Goal: Task Accomplishment & Management: Complete application form

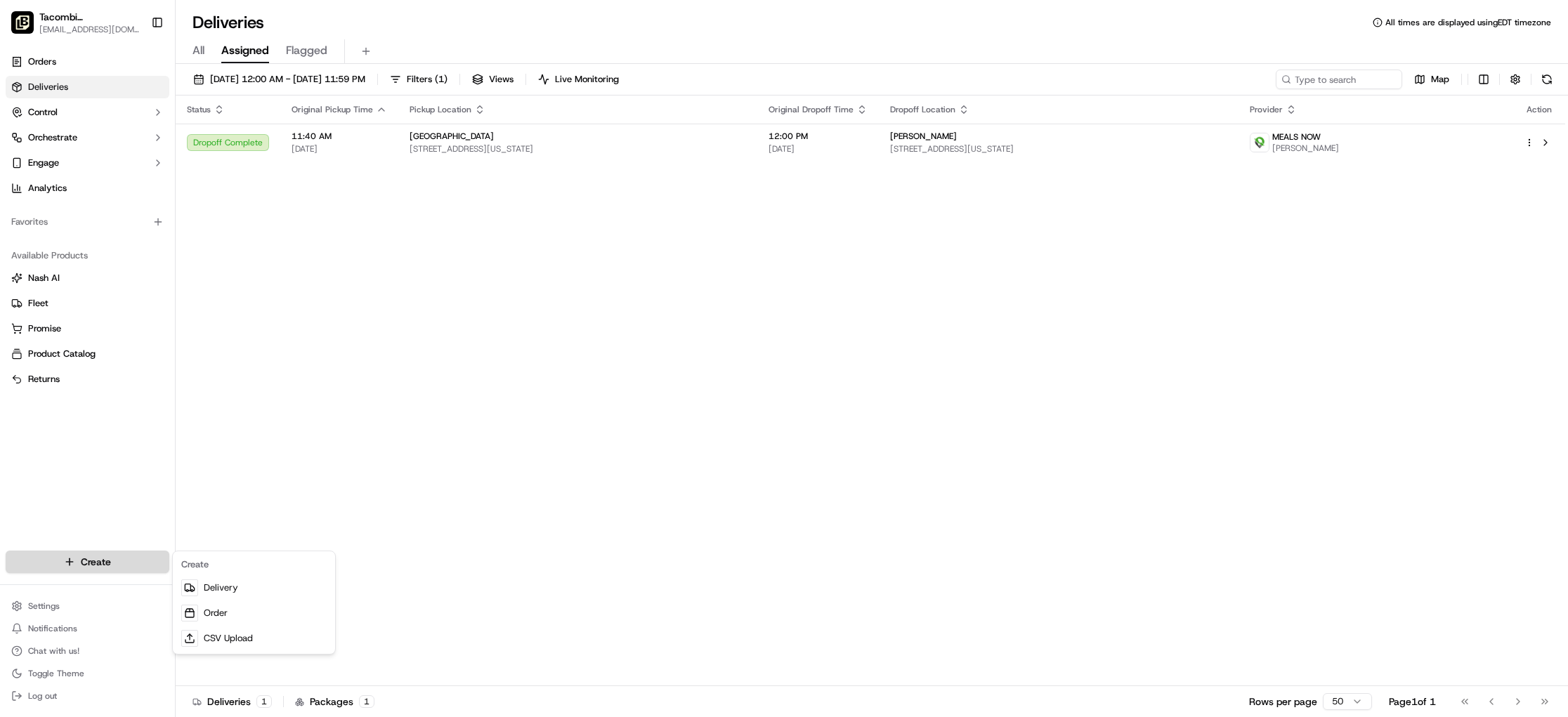
click at [130, 558] on html "Tacombi [GEOGRAPHIC_DATA] [EMAIL_ADDRESS][DOMAIN_NAME] Toggle Sidebar Orders De…" at bounding box center [784, 358] width 1568 height 717
click at [212, 593] on link "Delivery" at bounding box center [253, 587] width 156 height 25
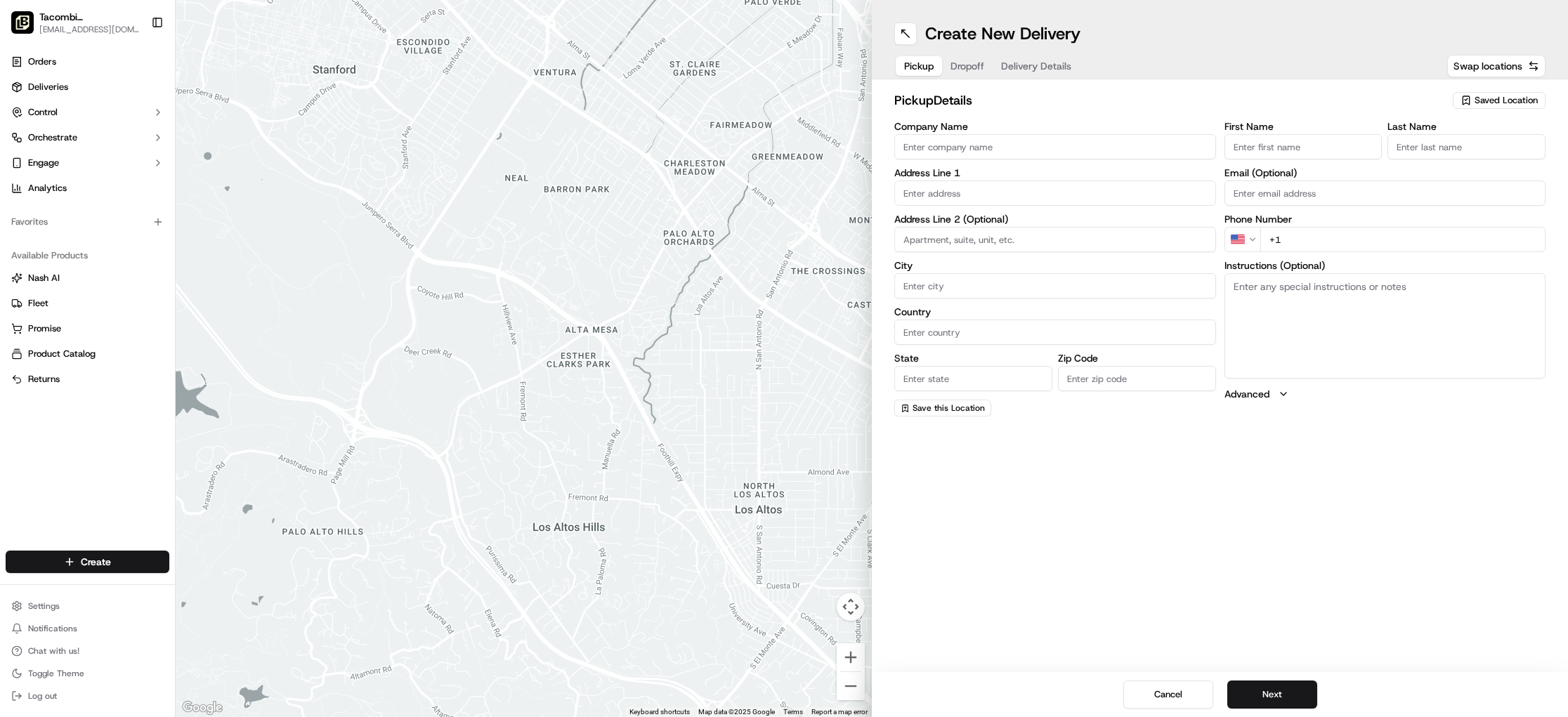
click at [966, 67] on span "Dropoff" at bounding box center [967, 66] width 33 height 14
drag, startPoint x: 929, startPoint y: 63, endPoint x: 940, endPoint y: 61, distance: 11.2
click at [929, 63] on span "Pickup" at bounding box center [918, 66] width 30 height 14
click at [974, 61] on span "Dropoff" at bounding box center [967, 66] width 33 height 14
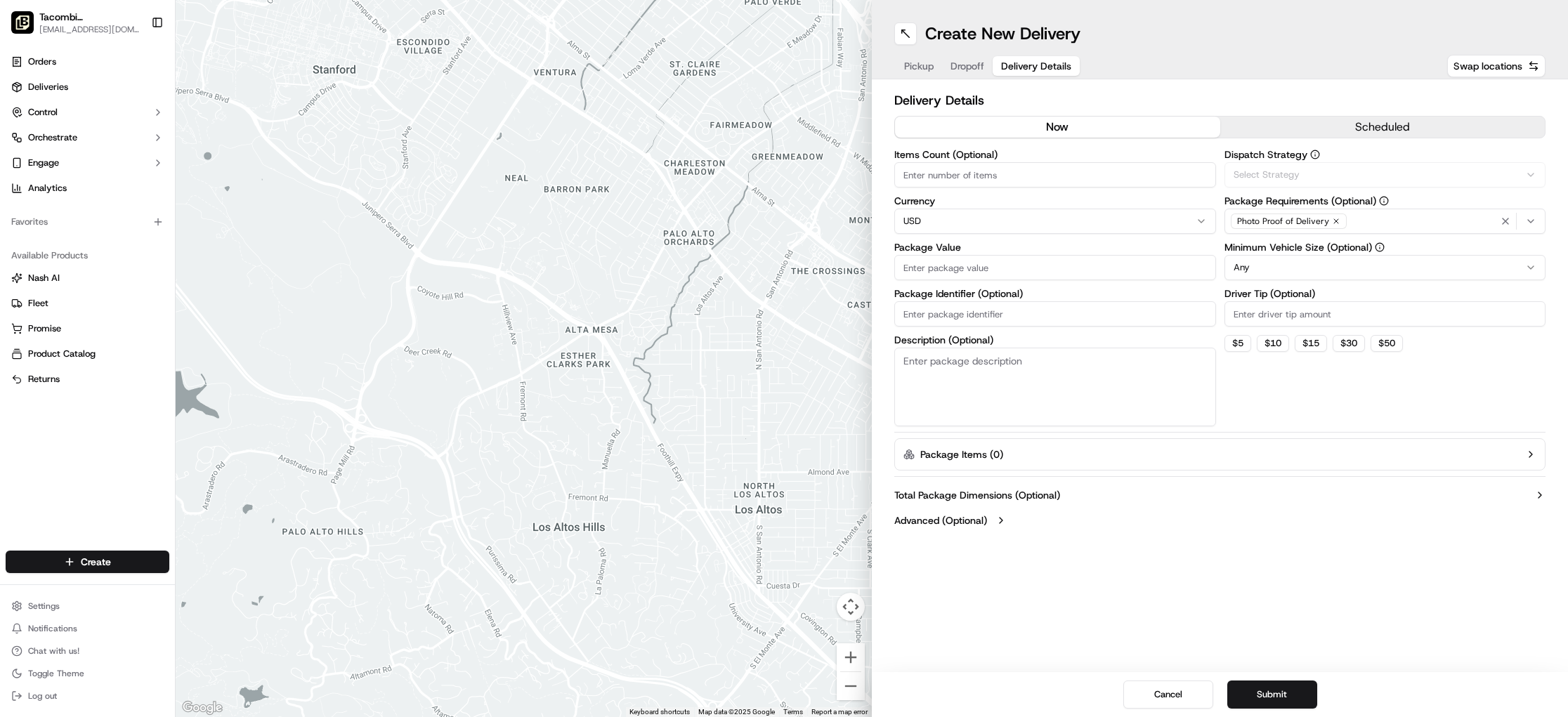
click at [1022, 60] on span "Delivery Details" at bounding box center [1036, 66] width 71 height 14
drag, startPoint x: 949, startPoint y: 63, endPoint x: 927, endPoint y: 64, distance: 22.0
click at [949, 63] on button "Dropoff" at bounding box center [967, 66] width 51 height 20
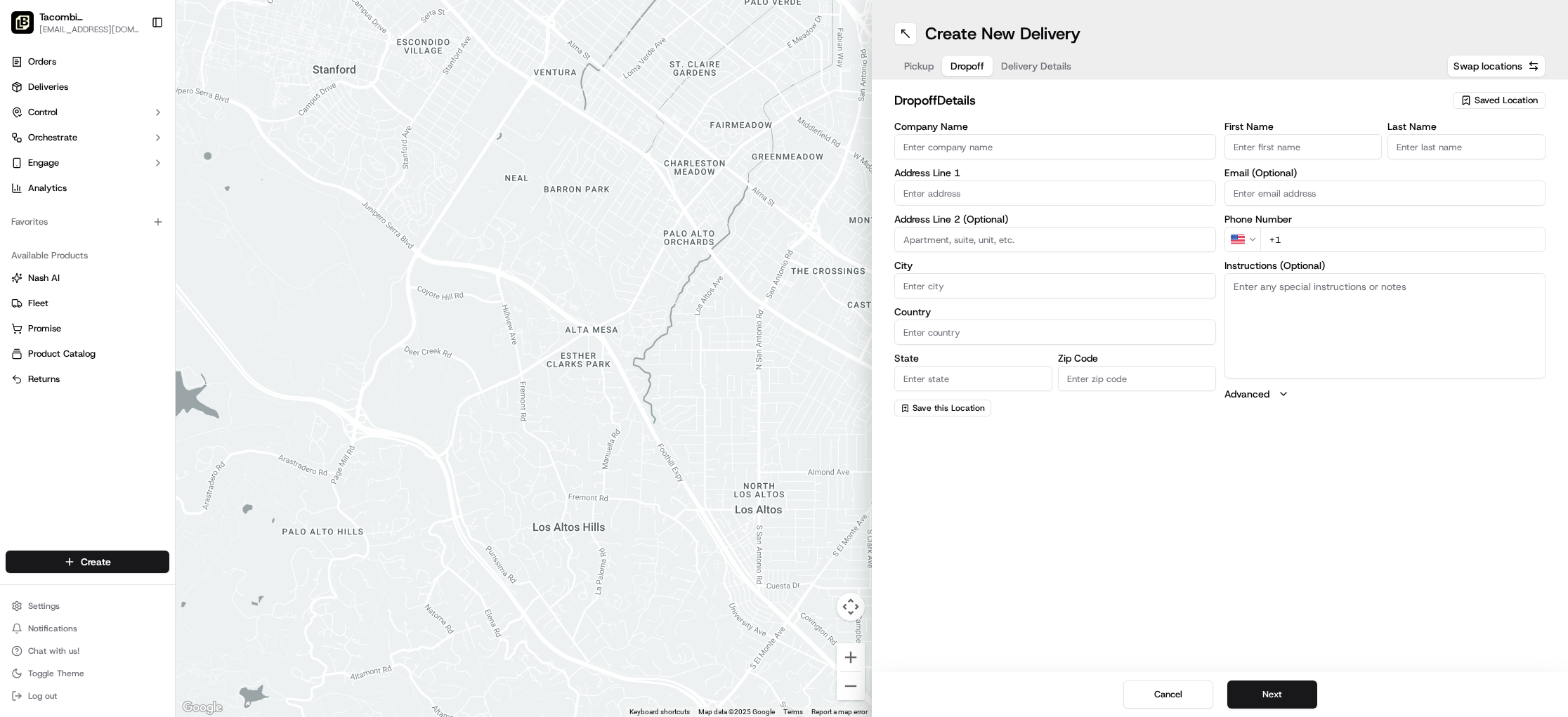
click at [927, 64] on span "Pickup" at bounding box center [918, 66] width 30 height 14
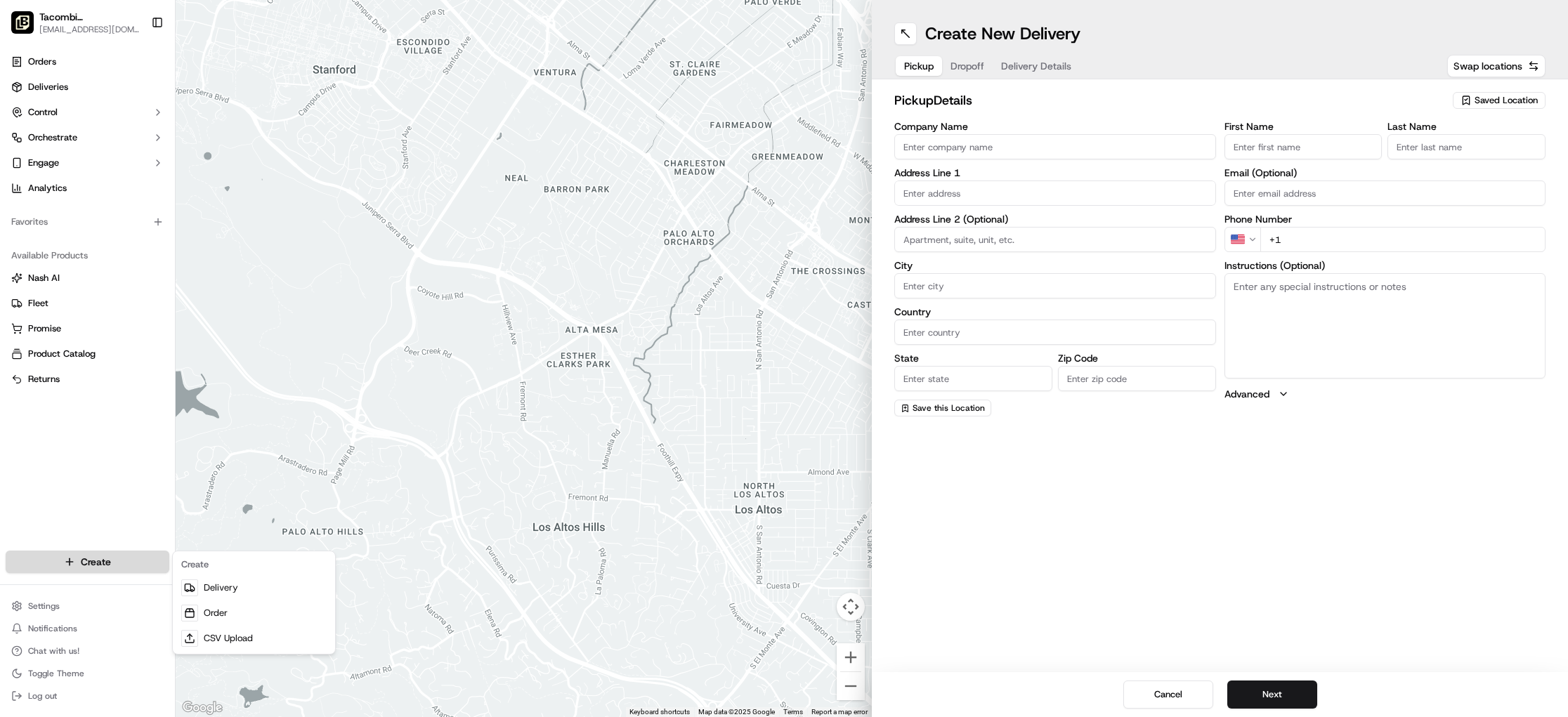
click at [108, 564] on html "Tacombi [GEOGRAPHIC_DATA] [EMAIL_ADDRESS][DOMAIN_NAME] Toggle Sidebar Orders De…" at bounding box center [784, 358] width 1568 height 717
click at [241, 615] on link "Order" at bounding box center [253, 612] width 156 height 25
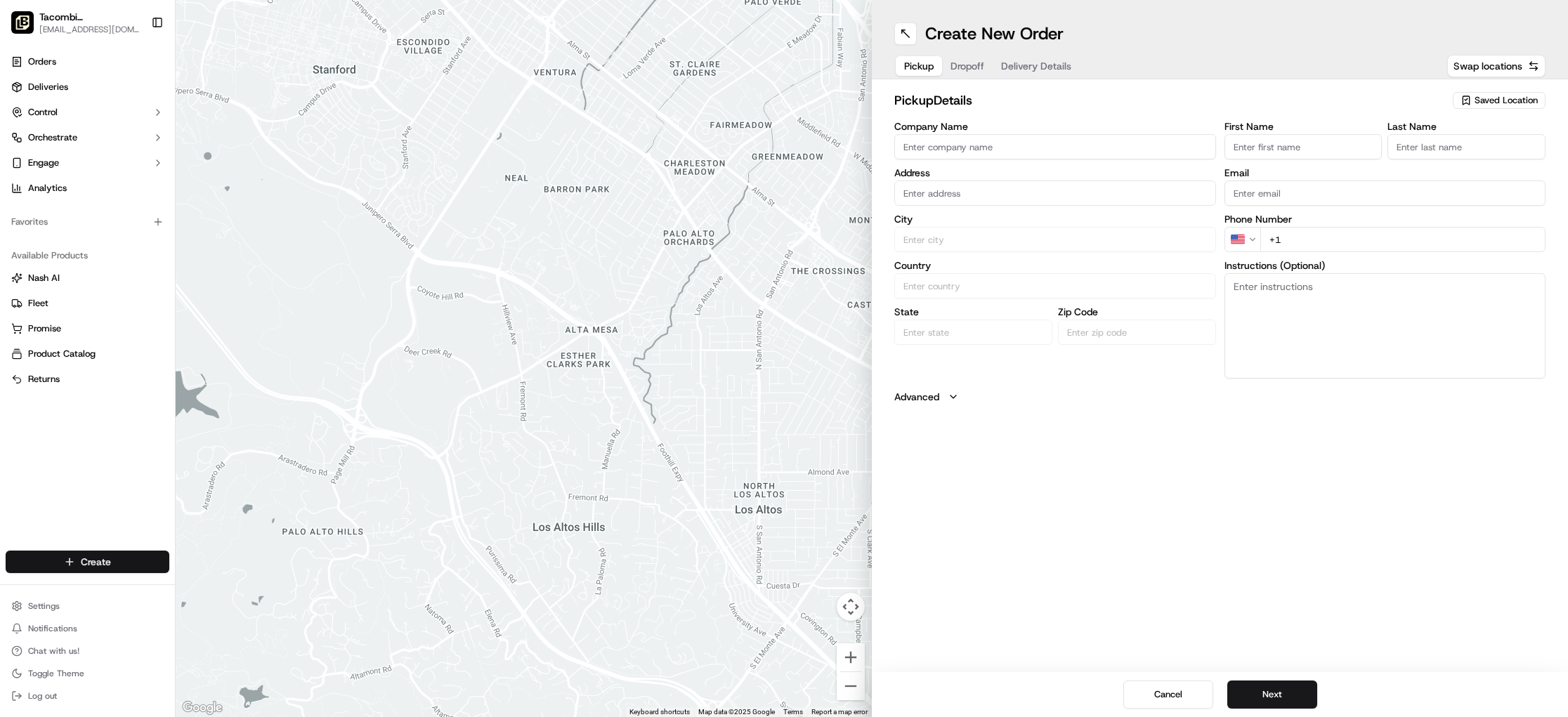
click at [131, 571] on html "Tacombi [GEOGRAPHIC_DATA] [EMAIL_ADDRESS][DOMAIN_NAME] Toggle Sidebar Orders De…" at bounding box center [784, 358] width 1568 height 717
click at [209, 587] on link "Delivery" at bounding box center [253, 587] width 156 height 25
click at [952, 140] on input "Company Name" at bounding box center [1055, 146] width 322 height 25
type input "Tacombi"
type input "[STREET_ADDRESS]"
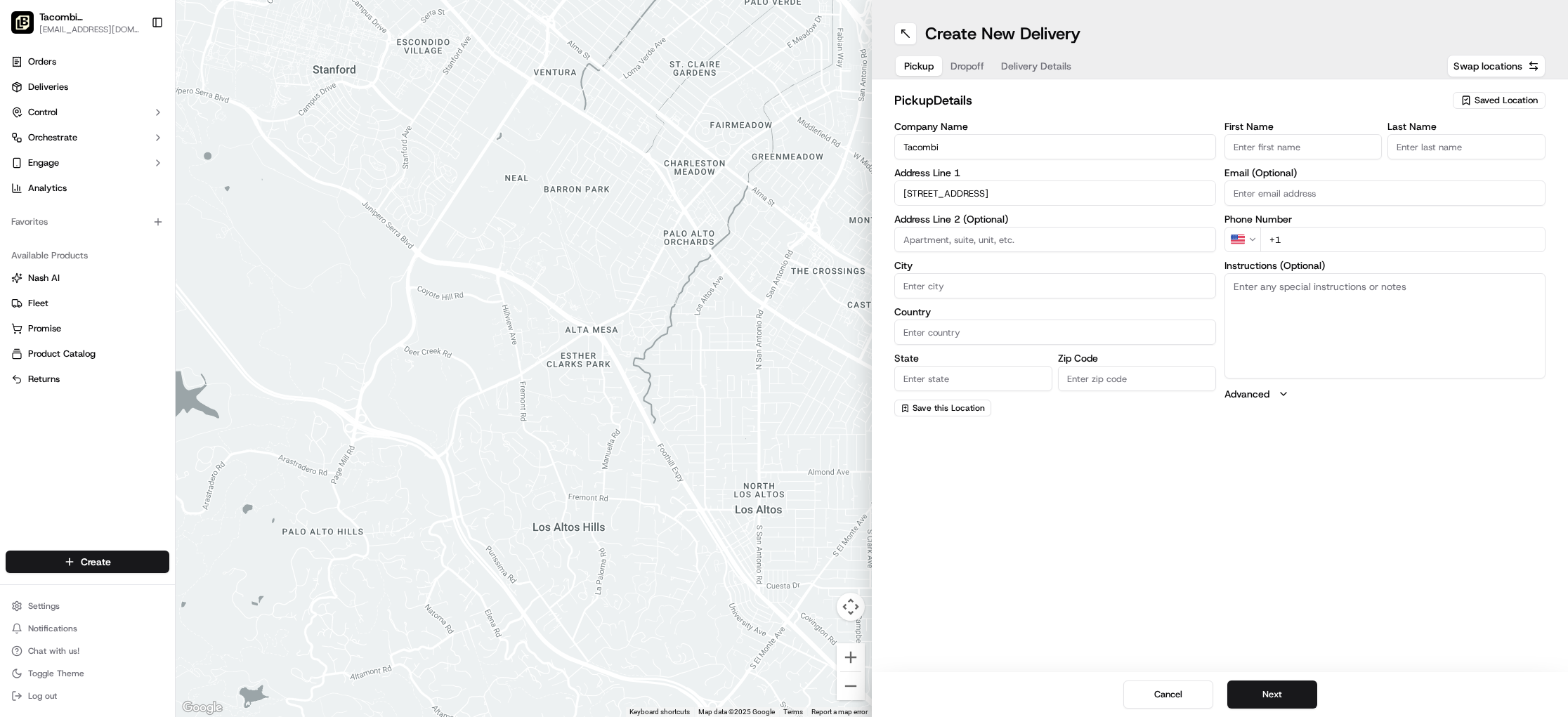
type input "Ground Floor"
type input "[US_STATE]"
type input "[GEOGRAPHIC_DATA]"
type input "[US_STATE]"
type input "10001"
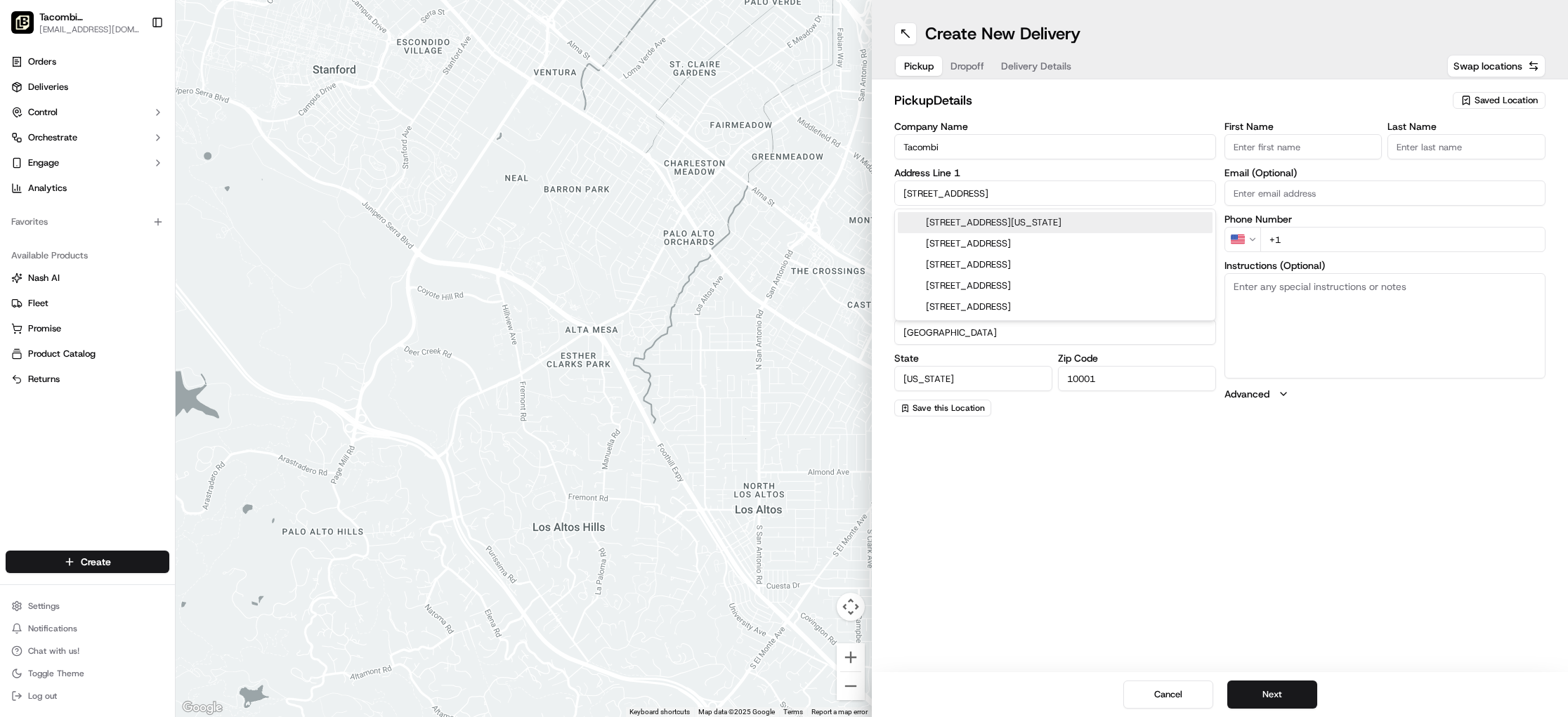
click at [1070, 217] on div "[STREET_ADDRESS][US_STATE]" at bounding box center [1055, 223] width 315 height 21
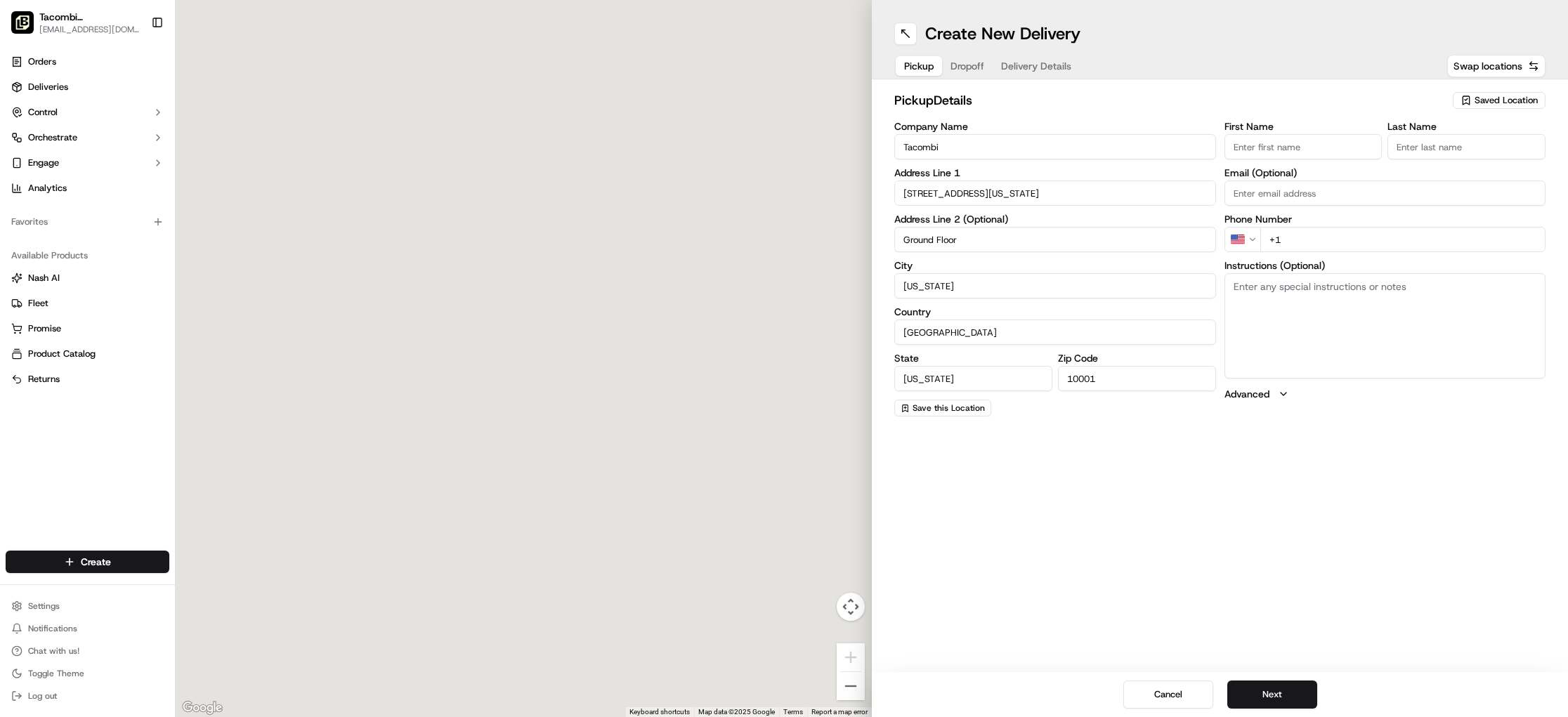
type input "[STREET_ADDRESS][US_STATE]"
type input "NY"
type input "[STREET_ADDRESS]"
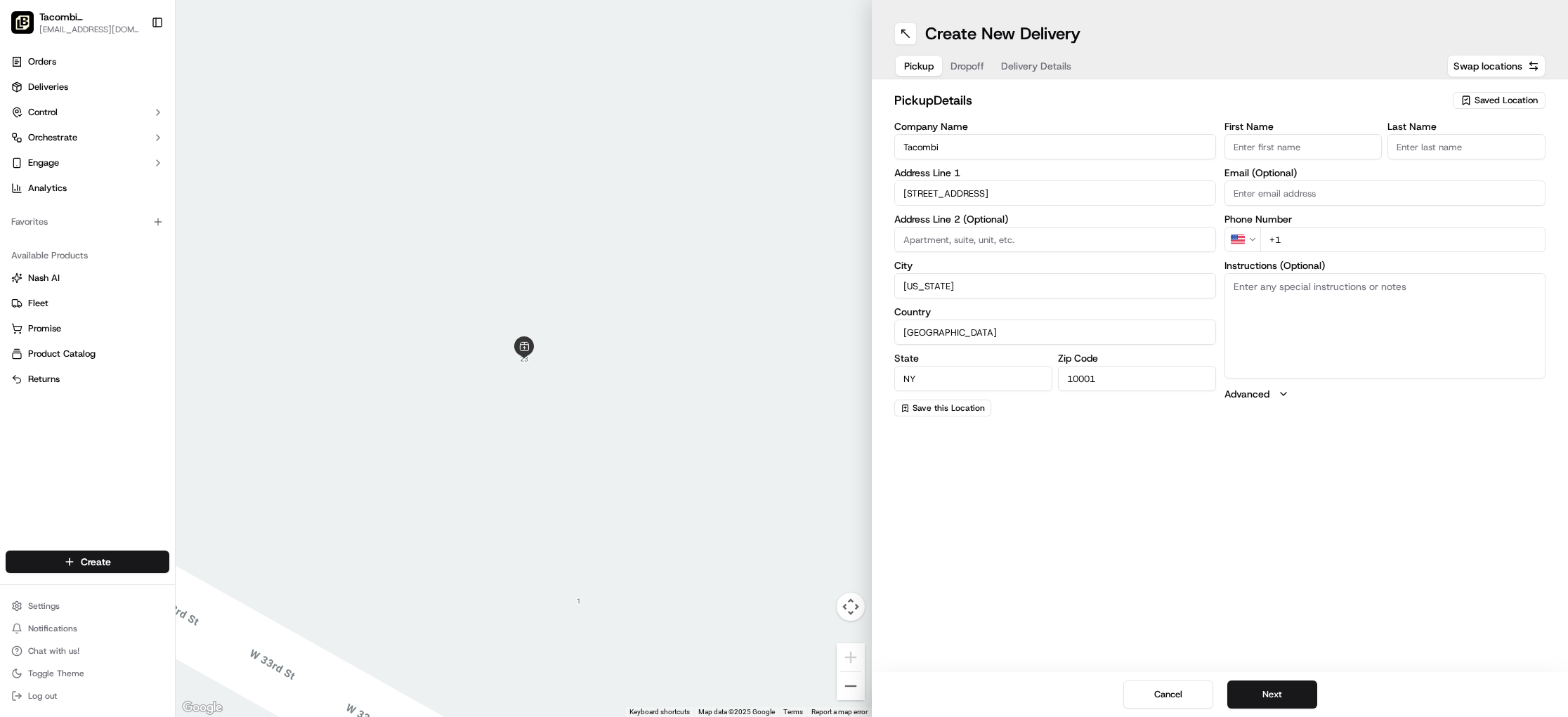
click at [1034, 239] on input at bounding box center [1055, 239] width 322 height 25
type input "Ground Floor"
type input "[US_STATE]"
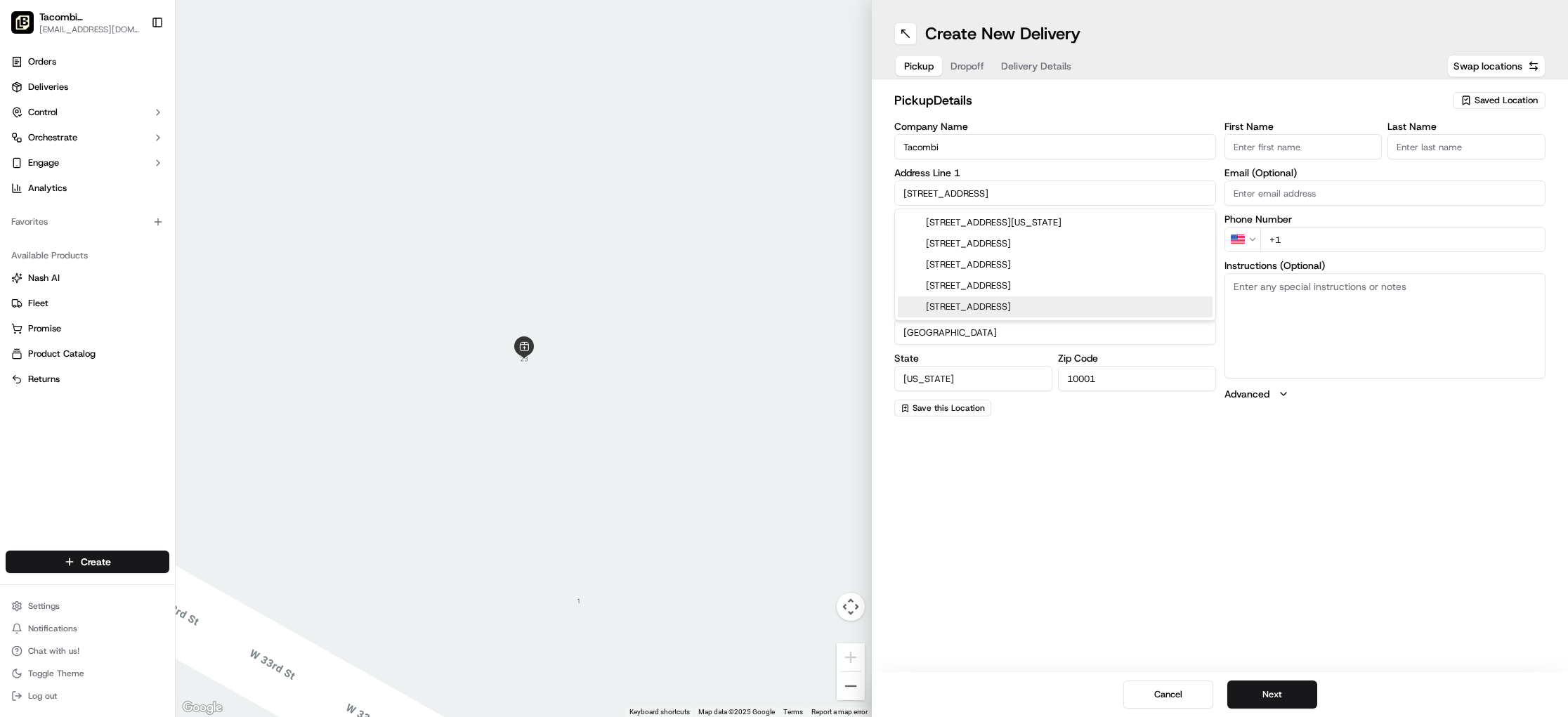
click at [1099, 368] on input "10001" at bounding box center [1137, 378] width 158 height 25
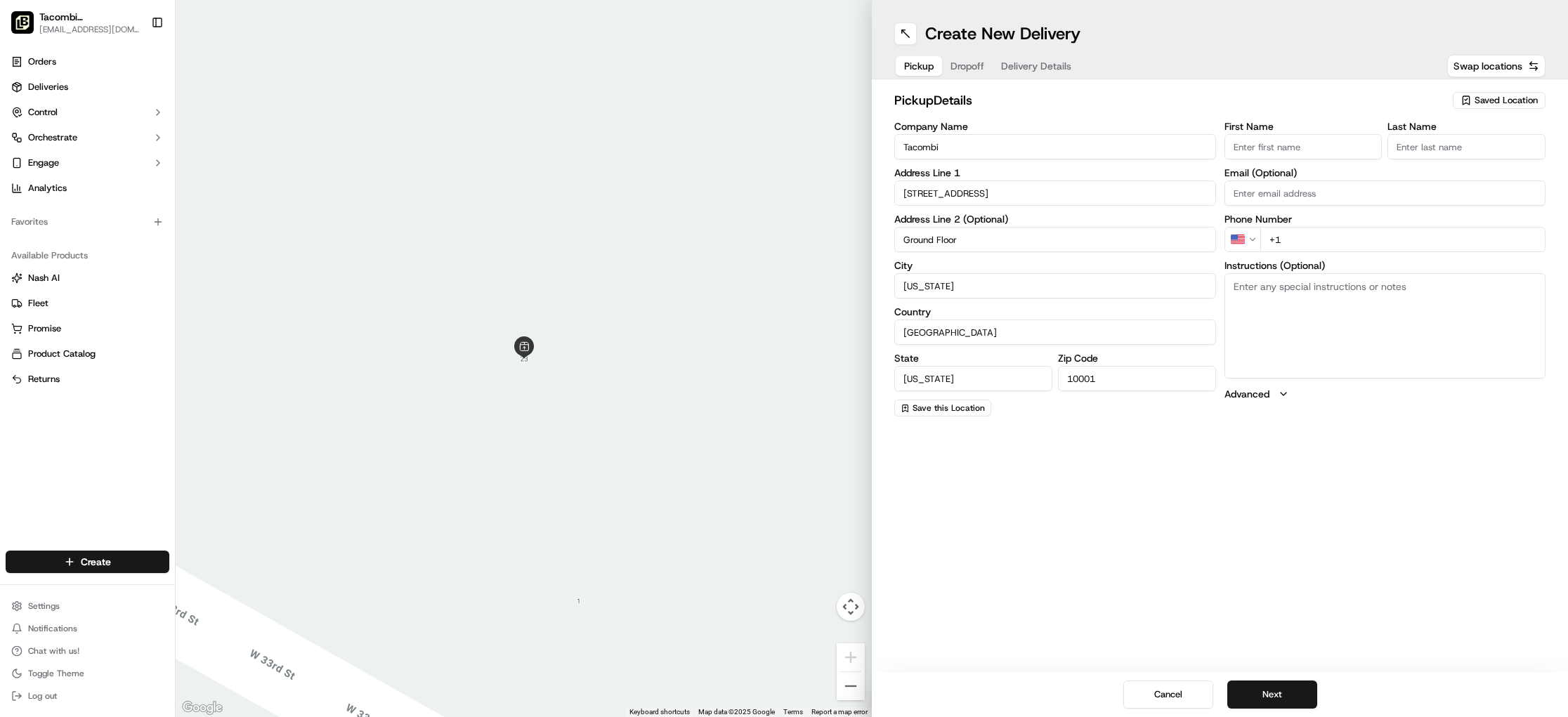
click at [1012, 263] on label "City" at bounding box center [1055, 265] width 322 height 10
click at [1012, 273] on input "[US_STATE]" at bounding box center [1055, 285] width 322 height 25
click at [993, 246] on input "Ground Floor" at bounding box center [1055, 239] width 322 height 25
type input "G"
drag, startPoint x: 1145, startPoint y: 479, endPoint x: 1136, endPoint y: 478, distance: 9.1
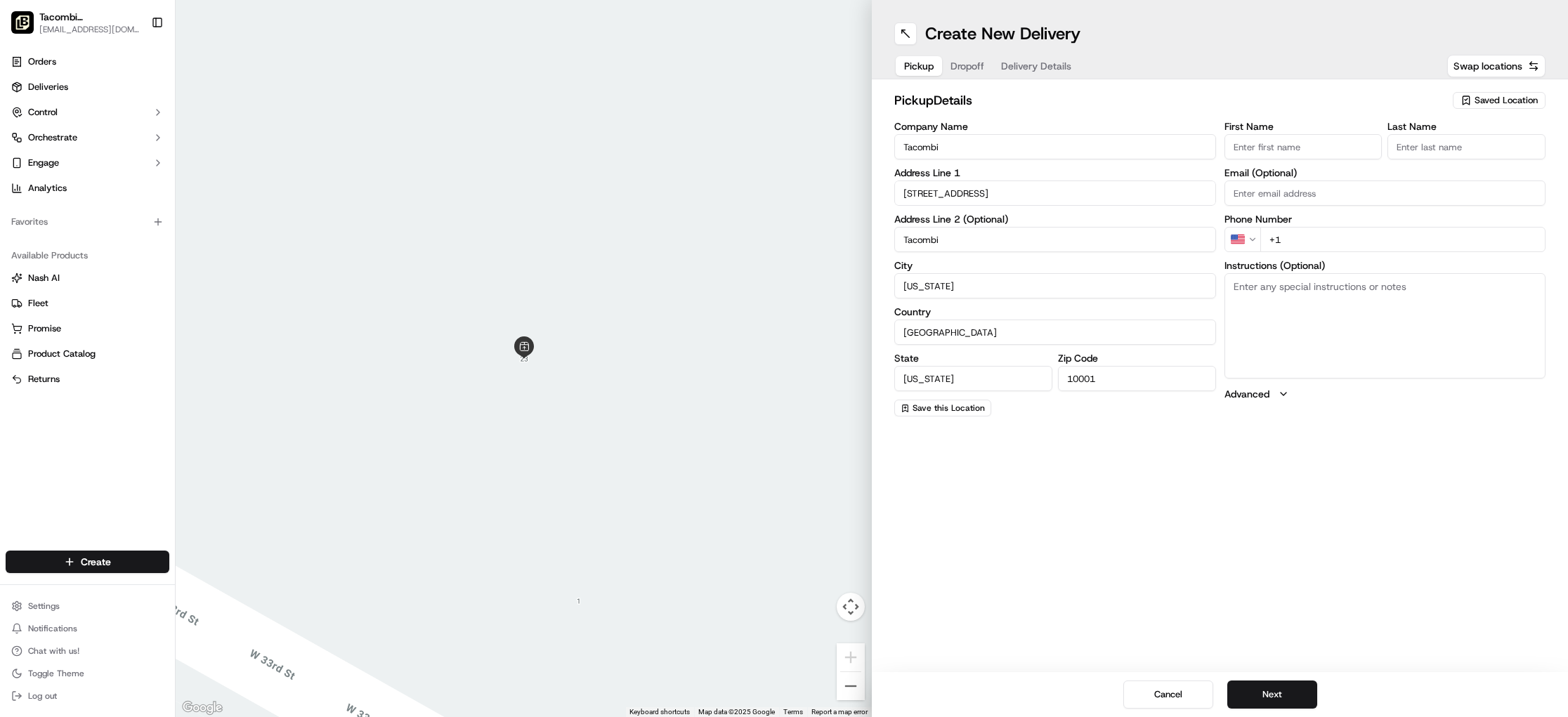
click at [1144, 479] on div "Create New Delivery Pickup Dropoff Delivery Details Swap locations pickup Detai…" at bounding box center [1220, 358] width 696 height 717
click at [1279, 153] on input "First Name" at bounding box center [1303, 146] width 158 height 25
click at [1063, 241] on input "Tacombi" at bounding box center [1055, 239] width 322 height 25
type input "T"
type input "Ground Floor"
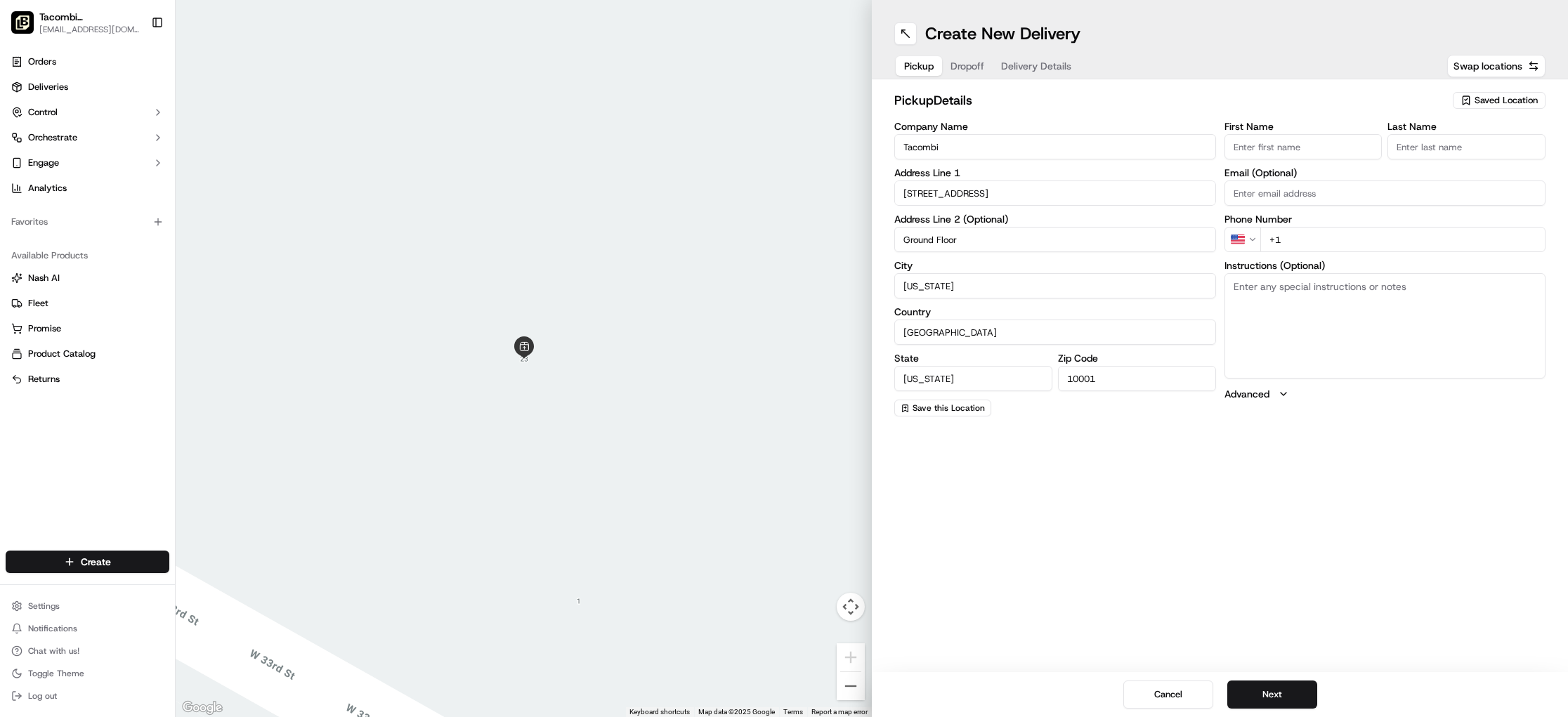
click at [1301, 153] on input "First Name" at bounding box center [1303, 146] width 158 height 25
type input "Tacombi"
click at [1428, 144] on input "Last Name" at bounding box center [1466, 146] width 158 height 25
type input "Empire"
click at [1249, 207] on div "First Name [PERSON_NAME] Last Name Empire Required Email (Optional) Phone Numbe…" at bounding box center [1385, 269] width 322 height 297
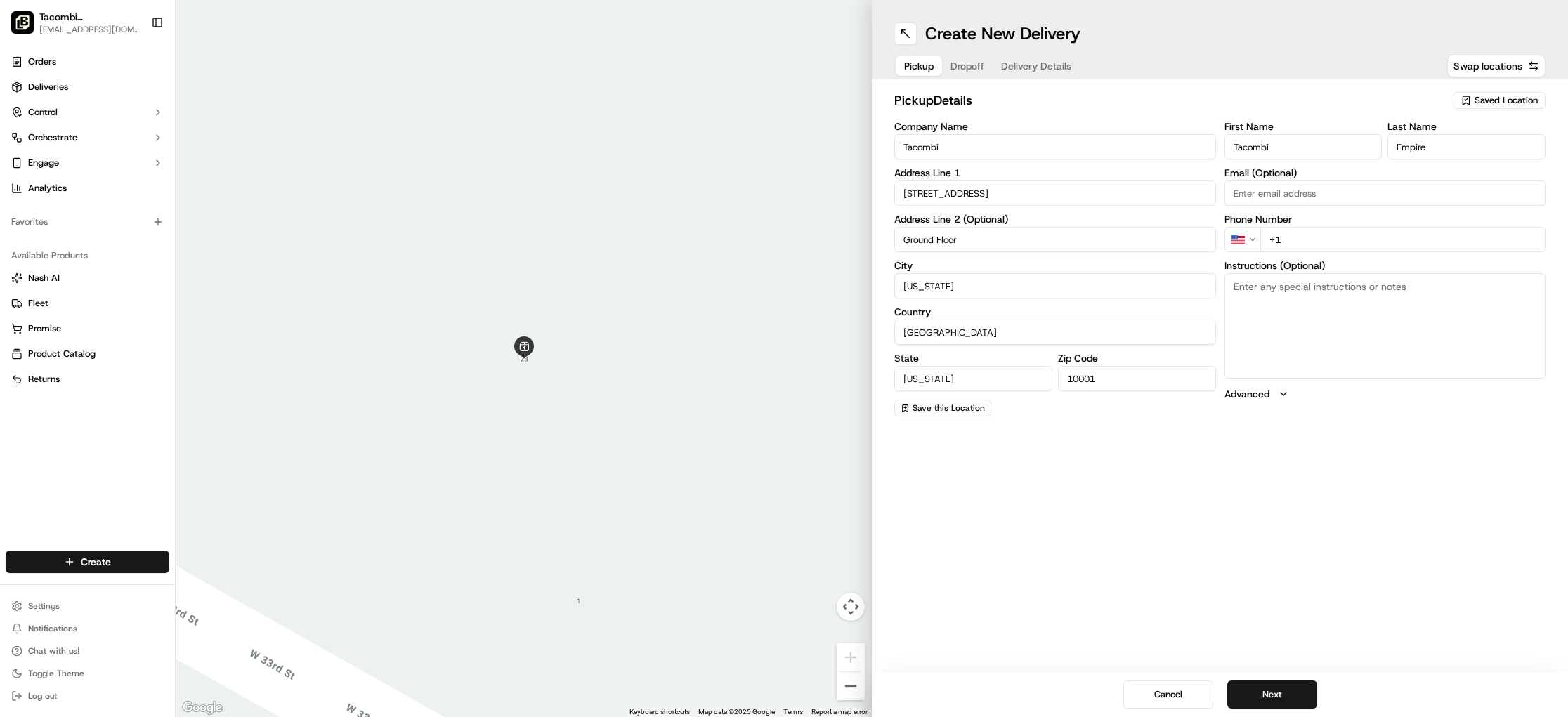
type input "[EMAIL_ADDRESS][DOMAIN_NAME]"
click at [1308, 237] on input "+1" at bounding box center [1403, 239] width 286 height 25
click at [1325, 238] on input "[PHONE_NUMBER]" at bounding box center [1403, 239] width 286 height 25
type input "[PHONE_NUMBER]"
click at [1325, 407] on div "First Name [PERSON_NAME] Last Name Empire Email (Optional) [EMAIL_ADDRESS][DOMA…" at bounding box center [1385, 269] width 322 height 295
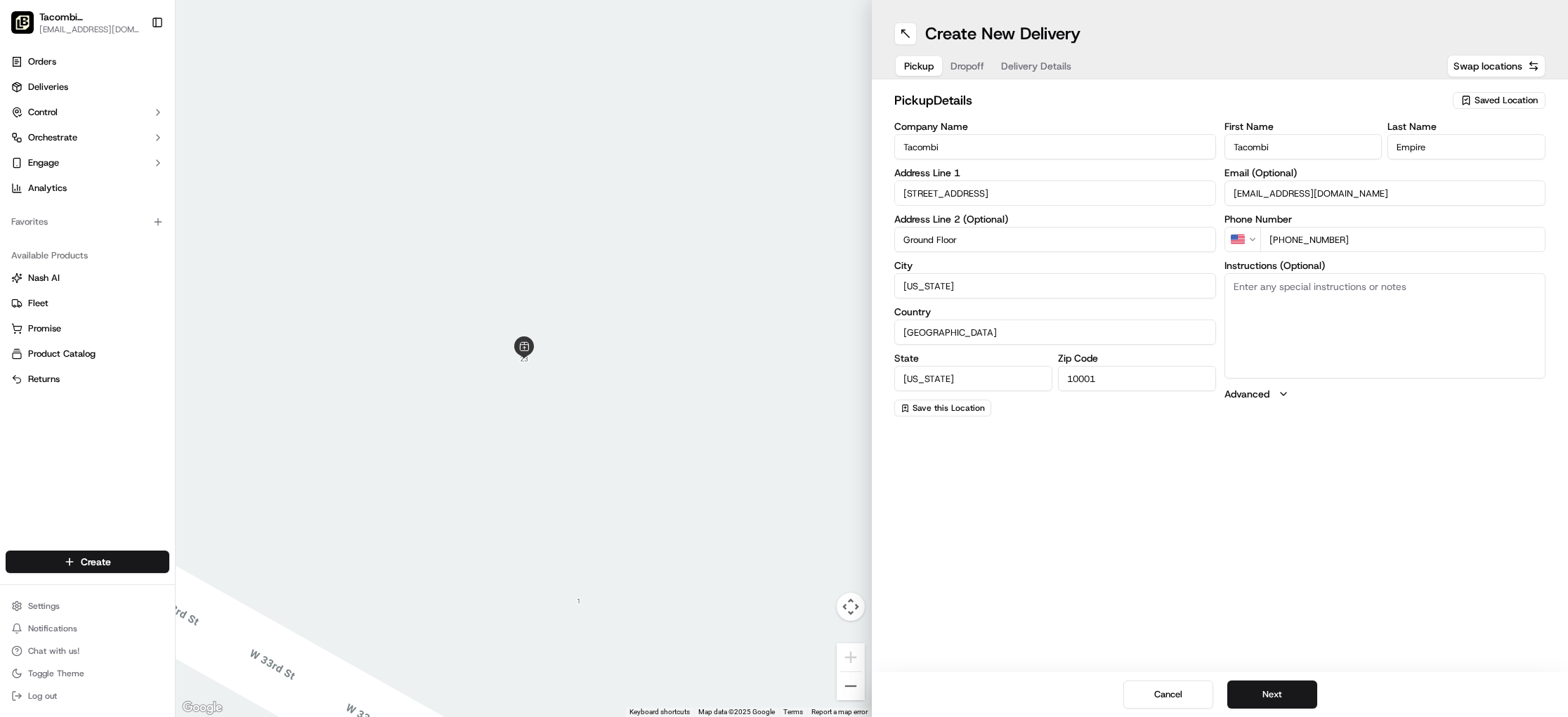
click at [1261, 392] on label "Advanced" at bounding box center [1246, 394] width 45 height 14
click at [1167, 415] on div "Company Name Tacombi Address Line [STREET_ADDRESS] Address Line 2 (Optional) [G…" at bounding box center [1055, 297] width 322 height 353
click at [1290, 693] on button "Next" at bounding box center [1272, 694] width 90 height 28
click at [1078, 131] on div "Company Name" at bounding box center [1055, 140] width 322 height 38
click at [1075, 141] on input "Company Name" at bounding box center [1055, 146] width 322 height 25
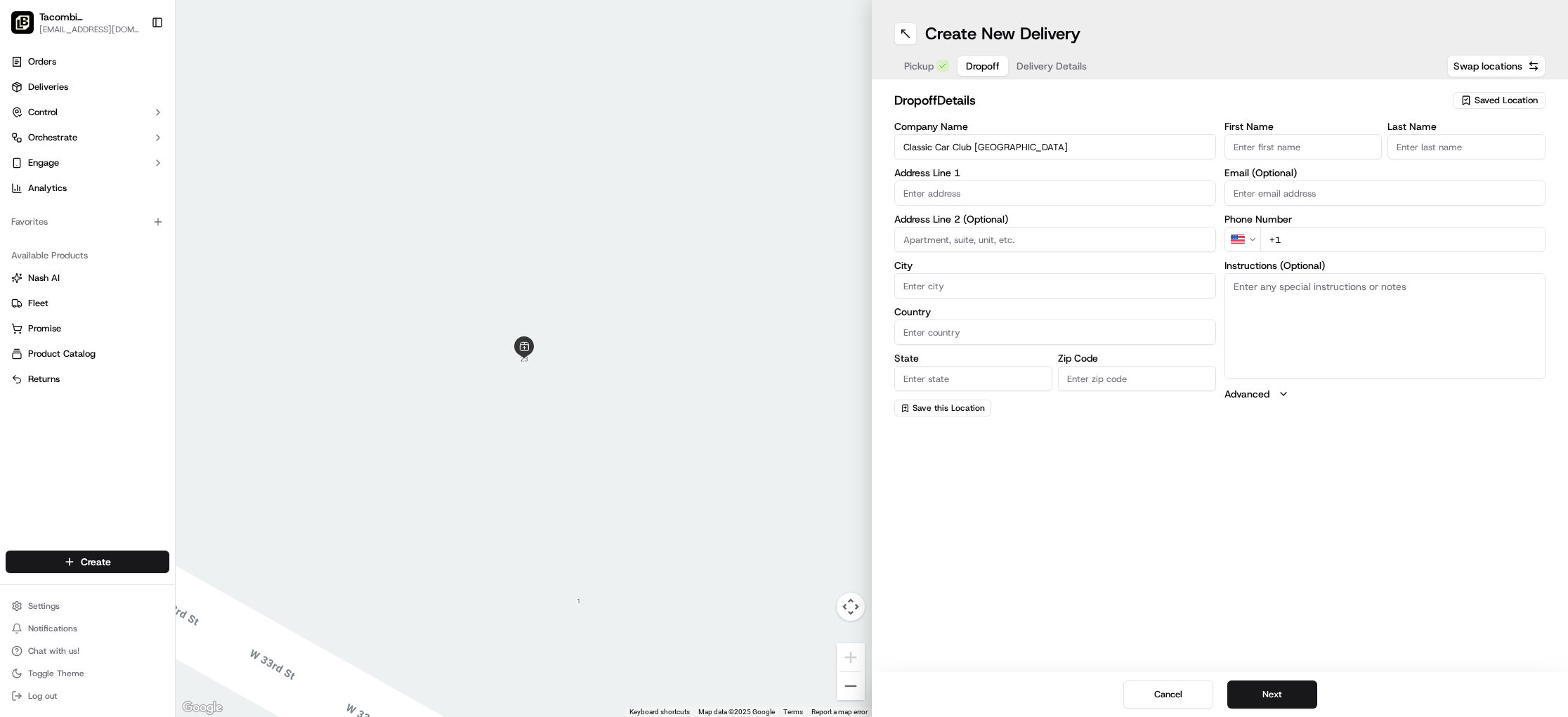
type input "Classic Car Club [GEOGRAPHIC_DATA]"
click at [987, 195] on input "text" at bounding box center [1055, 193] width 322 height 25
click at [946, 188] on input "1 PIER 76 [STREET_ADDRESS]" at bounding box center [1055, 193] width 322 height 25
click at [933, 191] on input "1 PIER 76 [STREET_ADDRESS]" at bounding box center [1055, 193] width 322 height 25
type input "1 PIER 76 [STREET_ADDRESS]"
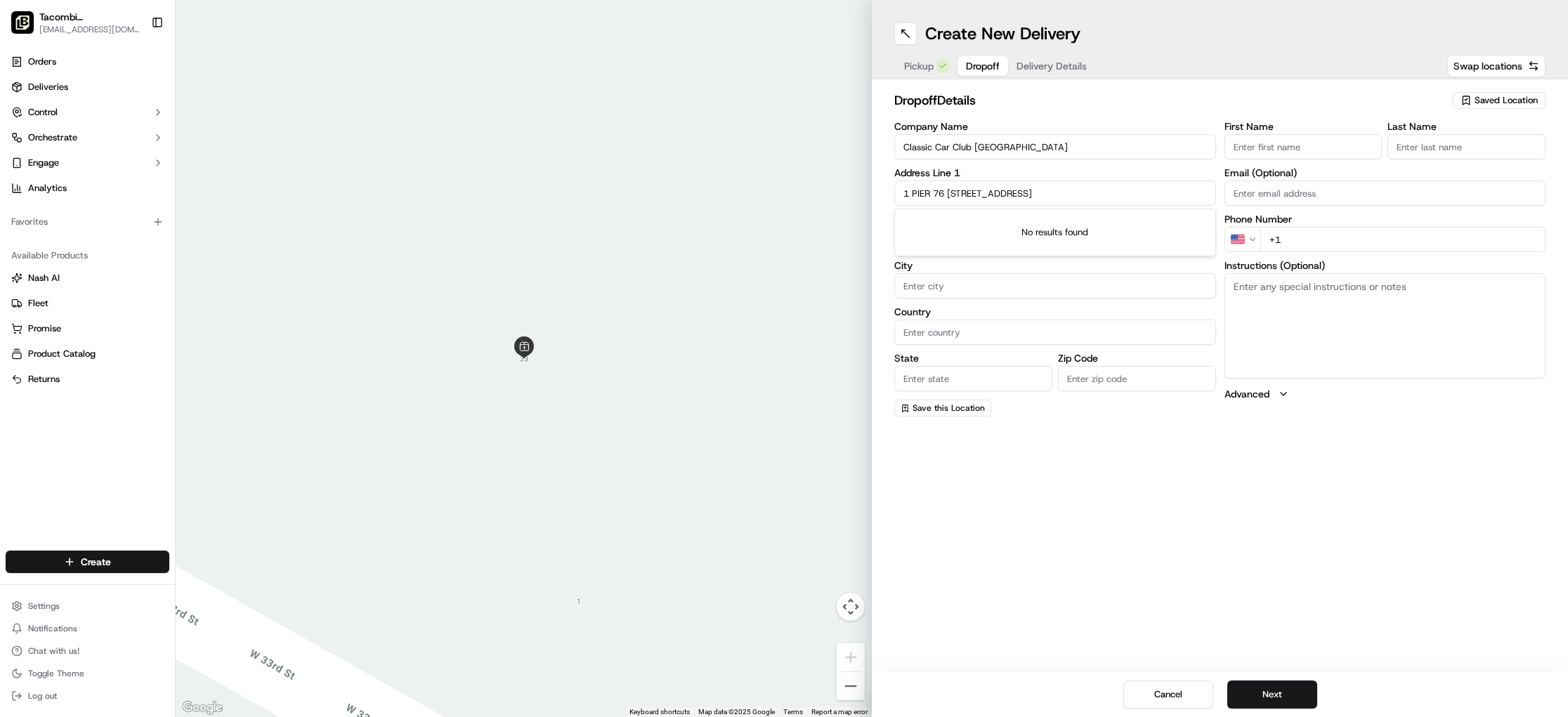
click at [1034, 271] on div "City" at bounding box center [1055, 279] width 322 height 38
click at [952, 247] on input at bounding box center [1055, 239] width 322 height 25
click at [933, 278] on input "City" at bounding box center [1055, 285] width 322 height 25
type input "[US_STATE]"
type input "Ground Floor"
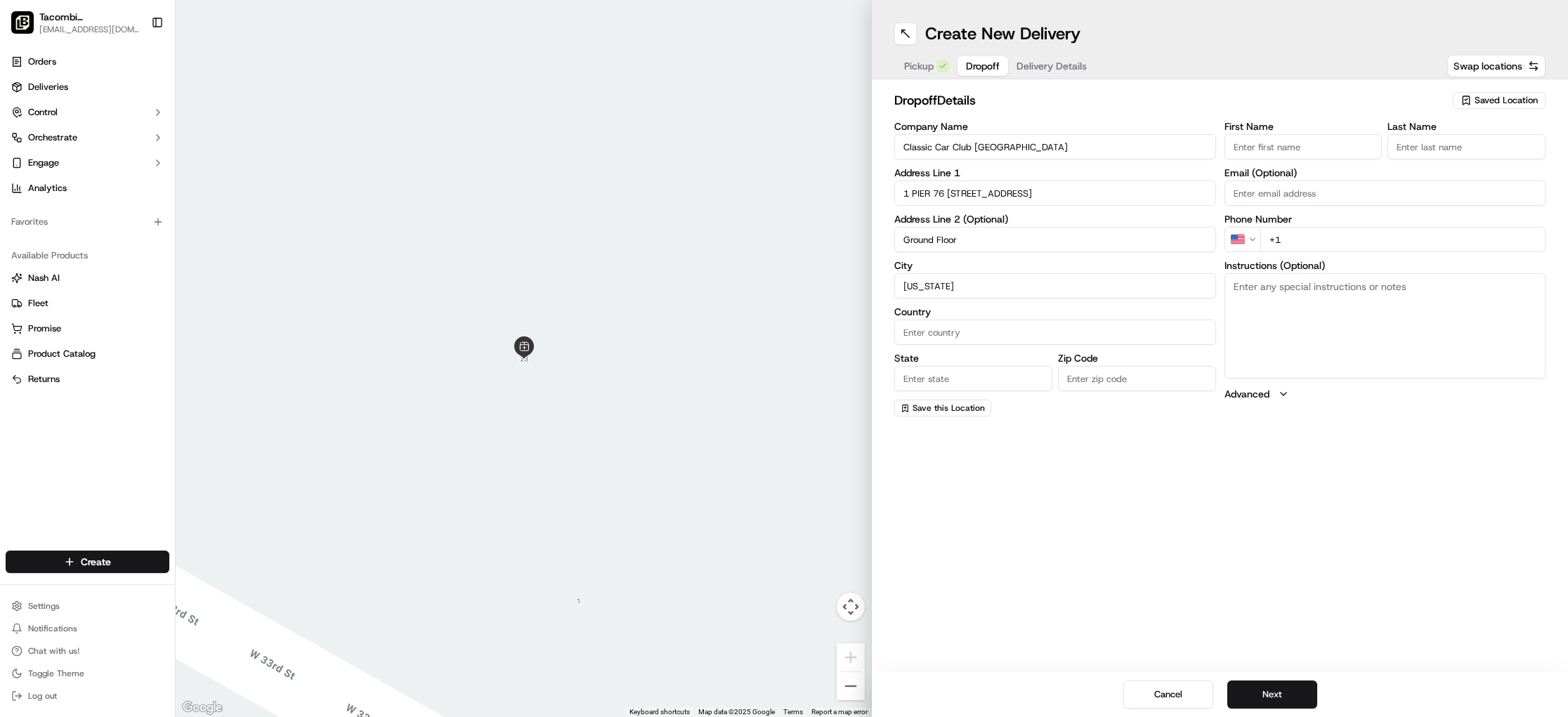
type input "[GEOGRAPHIC_DATA]"
type input "[US_STATE]"
click at [1113, 382] on input "10001" at bounding box center [1137, 378] width 158 height 25
type input "10018"
click at [934, 193] on input "1 PIER 76 [STREET_ADDRESS]" at bounding box center [1055, 193] width 322 height 25
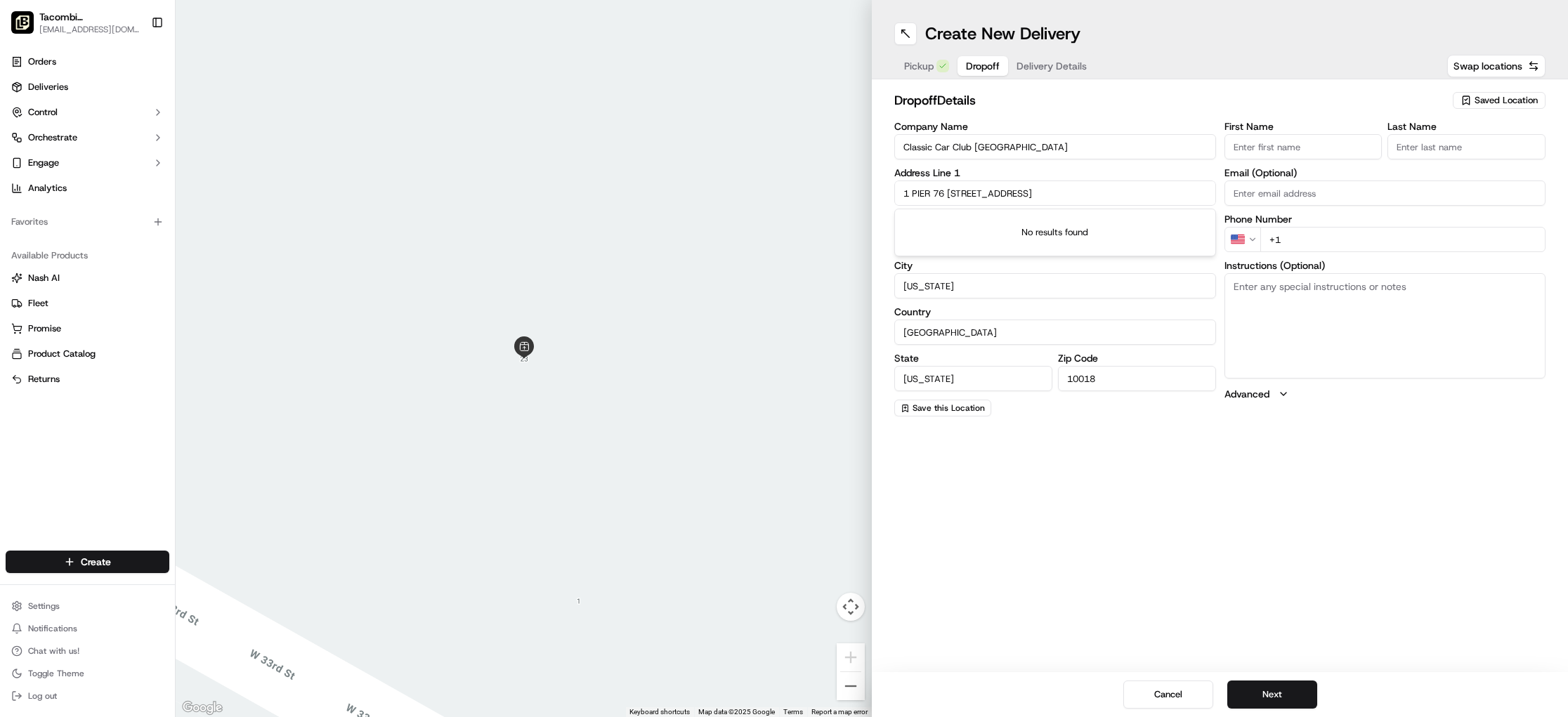
click at [1019, 190] on input "1 PIER 76 [STREET_ADDRESS]" at bounding box center [1055, 193] width 322 height 25
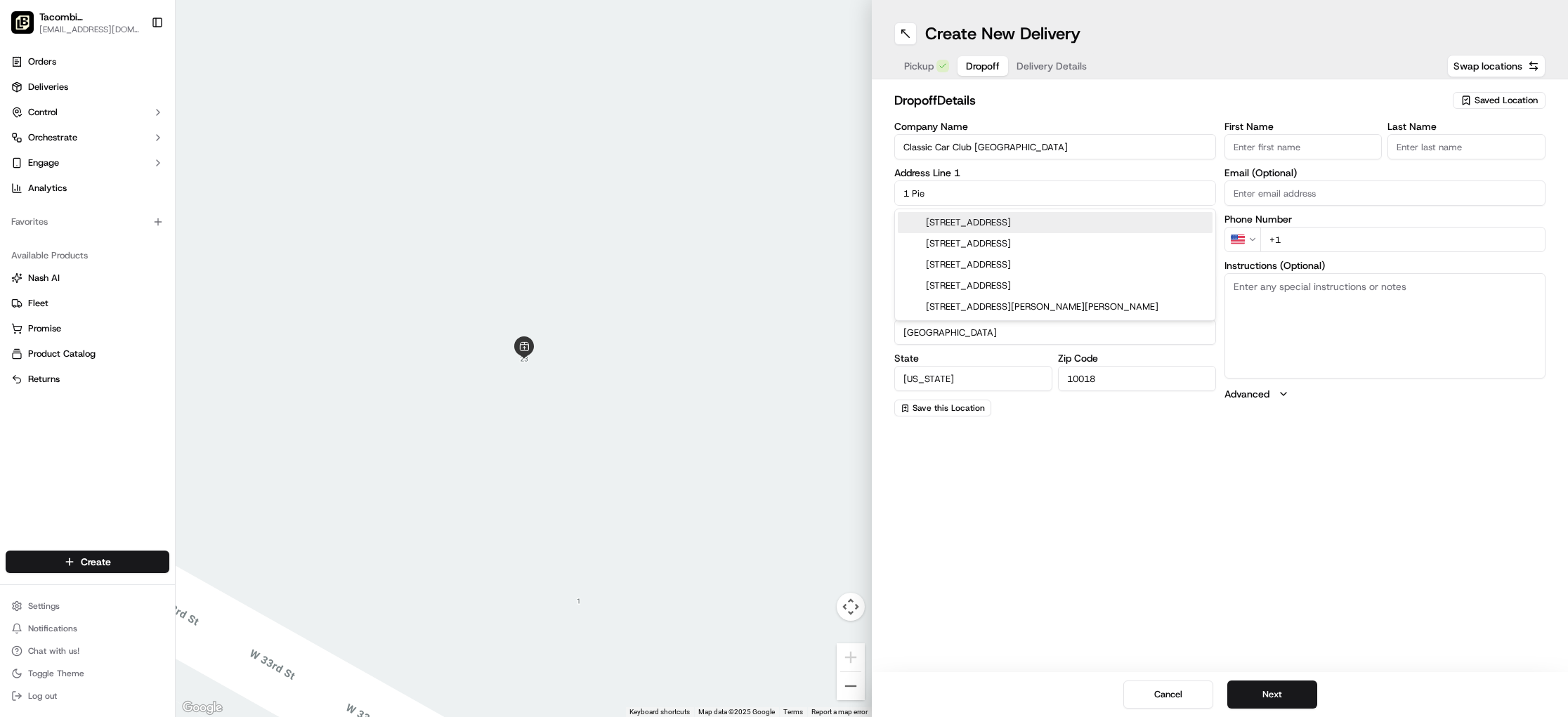
click at [956, 199] on input "1 Pie" at bounding box center [1055, 193] width 322 height 25
type input "1"
click at [1031, 219] on div "[STREET_ADDRESS][US_STATE]" at bounding box center [1055, 223] width 315 height 21
type input "[STREET_ADDRESS][US_STATE]"
type input "NY"
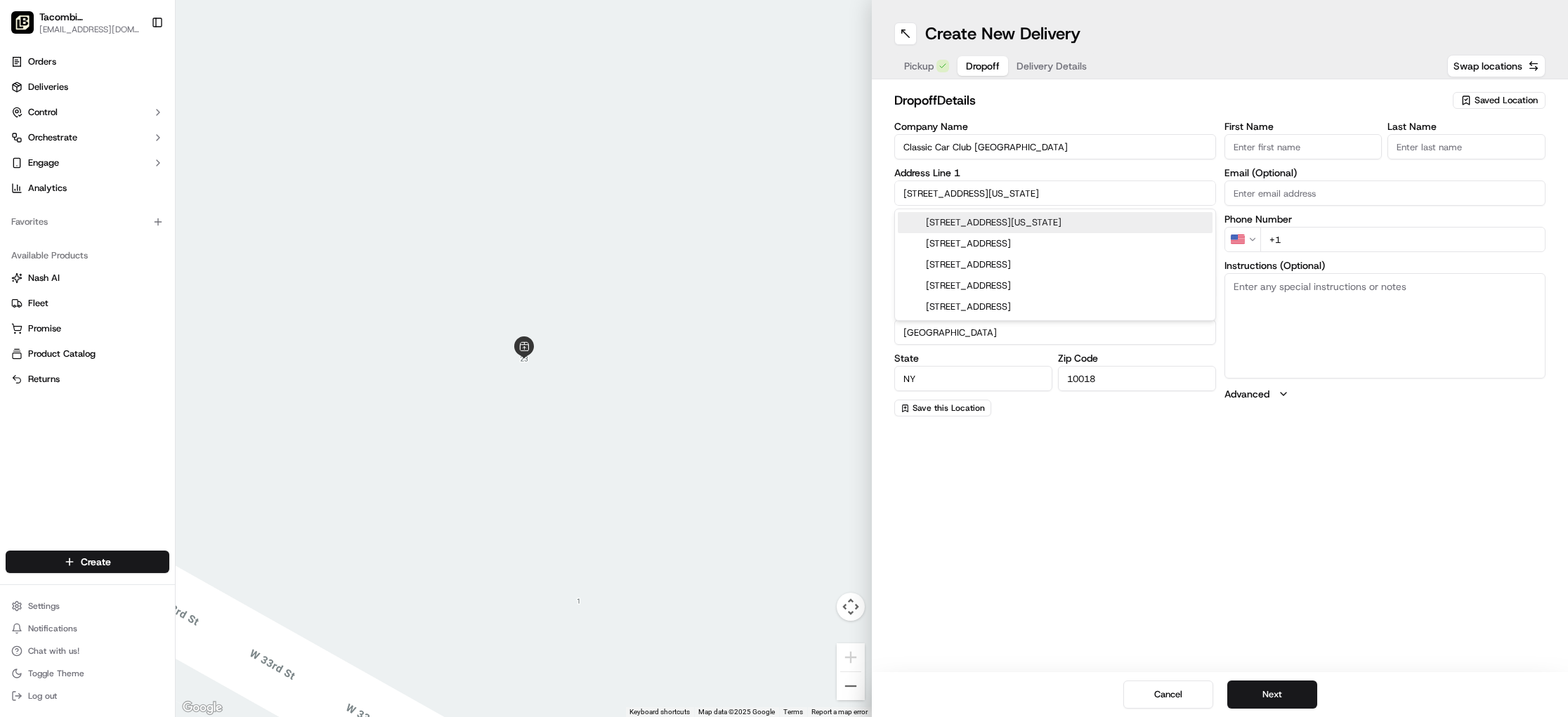
type input "[STREET_ADDRESS]"
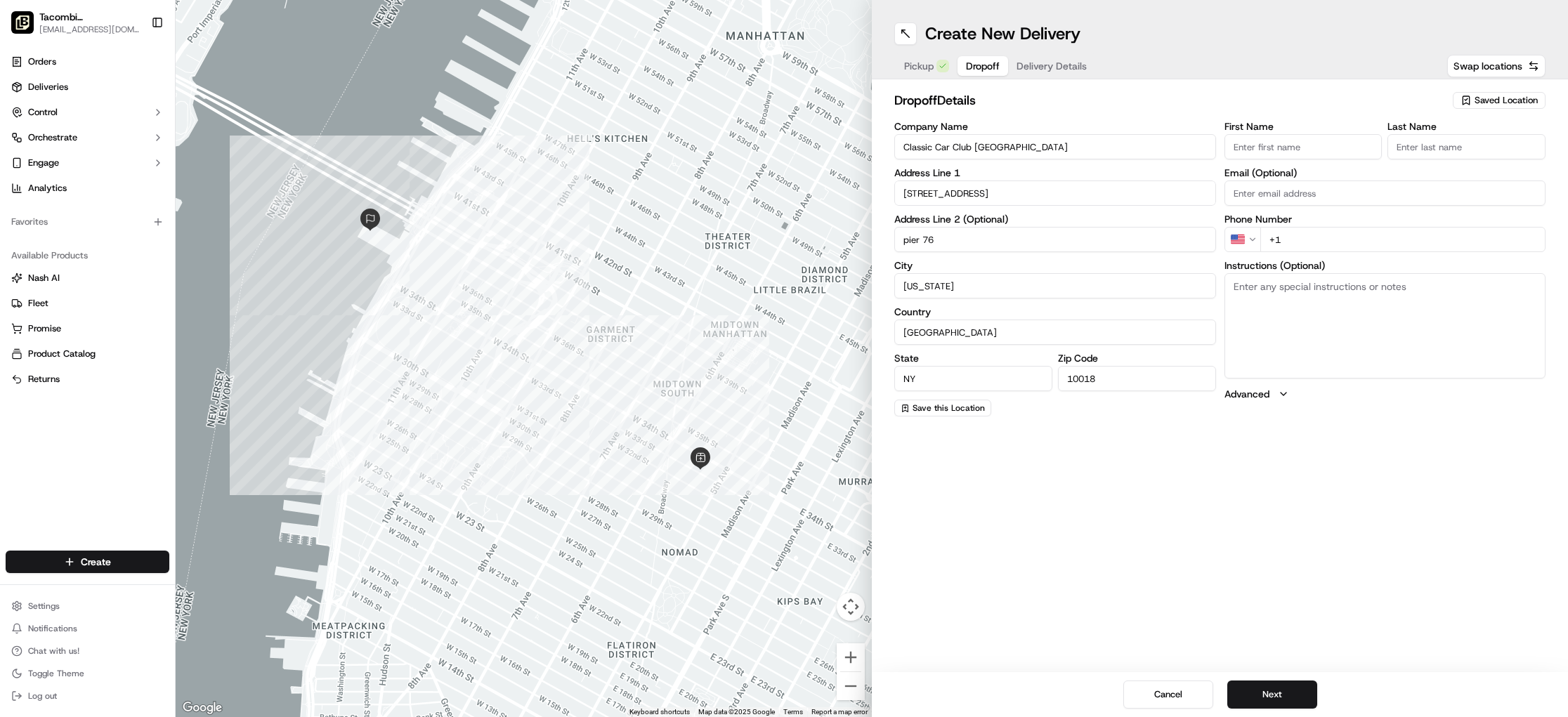
click at [921, 244] on input "pier 76" at bounding box center [1055, 239] width 322 height 25
click at [903, 239] on input "PIER 76" at bounding box center [1055, 239] width 322 height 25
type input "1 PIER 76"
click at [1272, 153] on input "First Name" at bounding box center [1303, 146] width 158 height 25
type input "[PERSON_NAME]"
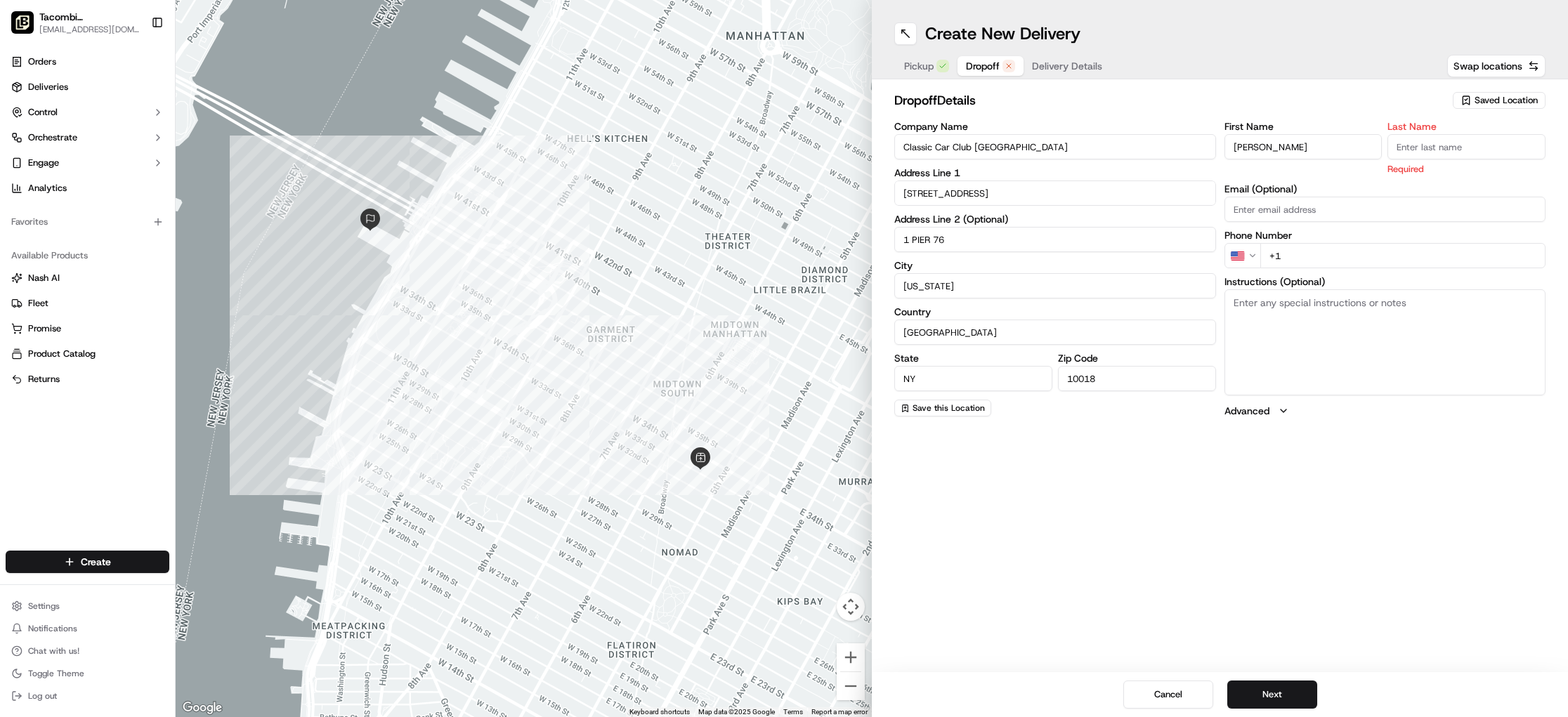
click at [1456, 142] on input "Last Name" at bounding box center [1466, 146] width 158 height 25
type input "[PERSON_NAME]"
click at [1243, 208] on div "First Name [PERSON_NAME] Last Name [PERSON_NAME] Required Email (Optional) Phon…" at bounding box center [1385, 269] width 322 height 297
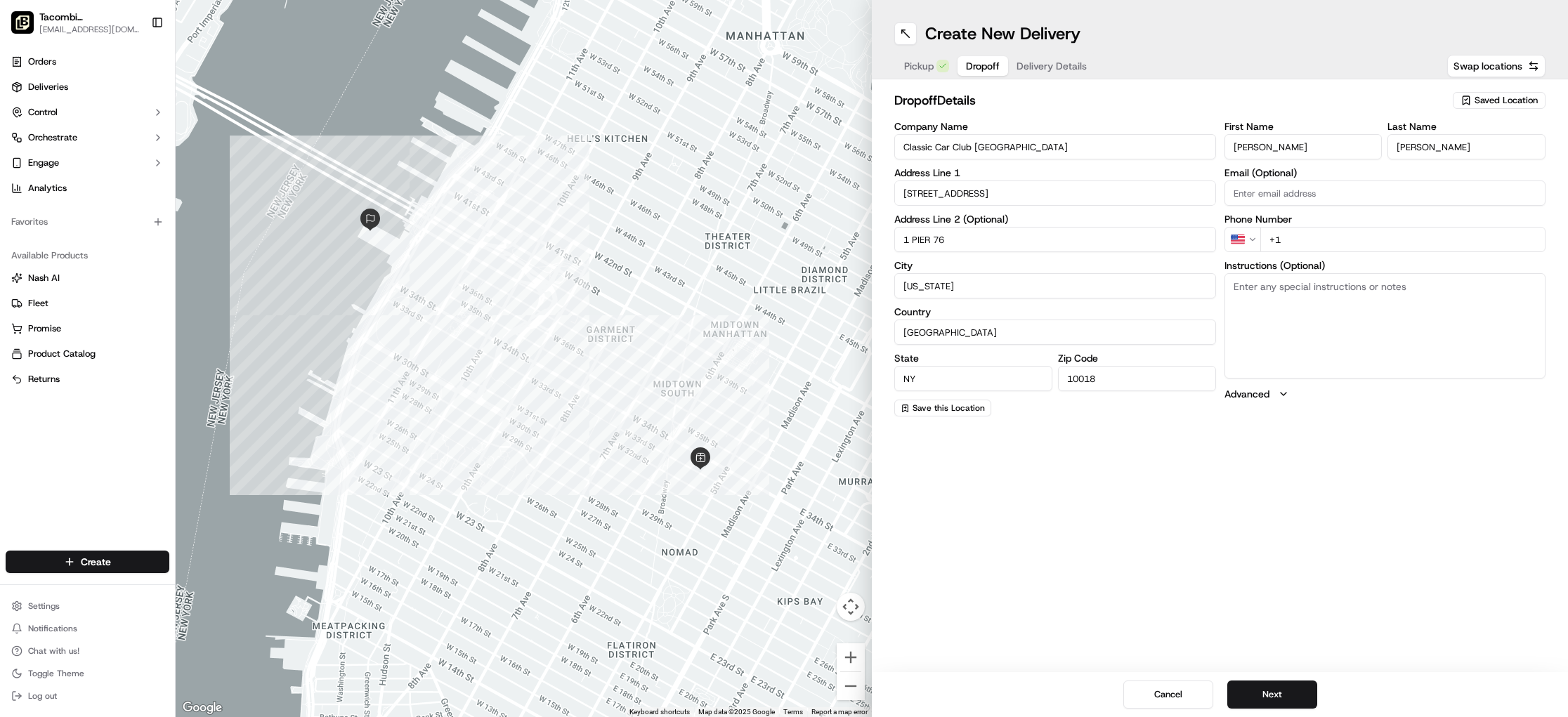
click at [1296, 237] on input "+1" at bounding box center [1403, 239] width 286 height 25
type input "[PHONE_NUMBER]"
click at [1290, 313] on textarea "Instructions (Optional)" at bounding box center [1385, 325] width 322 height 105
click at [975, 314] on label "Country" at bounding box center [1055, 311] width 322 height 10
click at [975, 319] on input "[GEOGRAPHIC_DATA]" at bounding box center [1055, 332] width 322 height 25
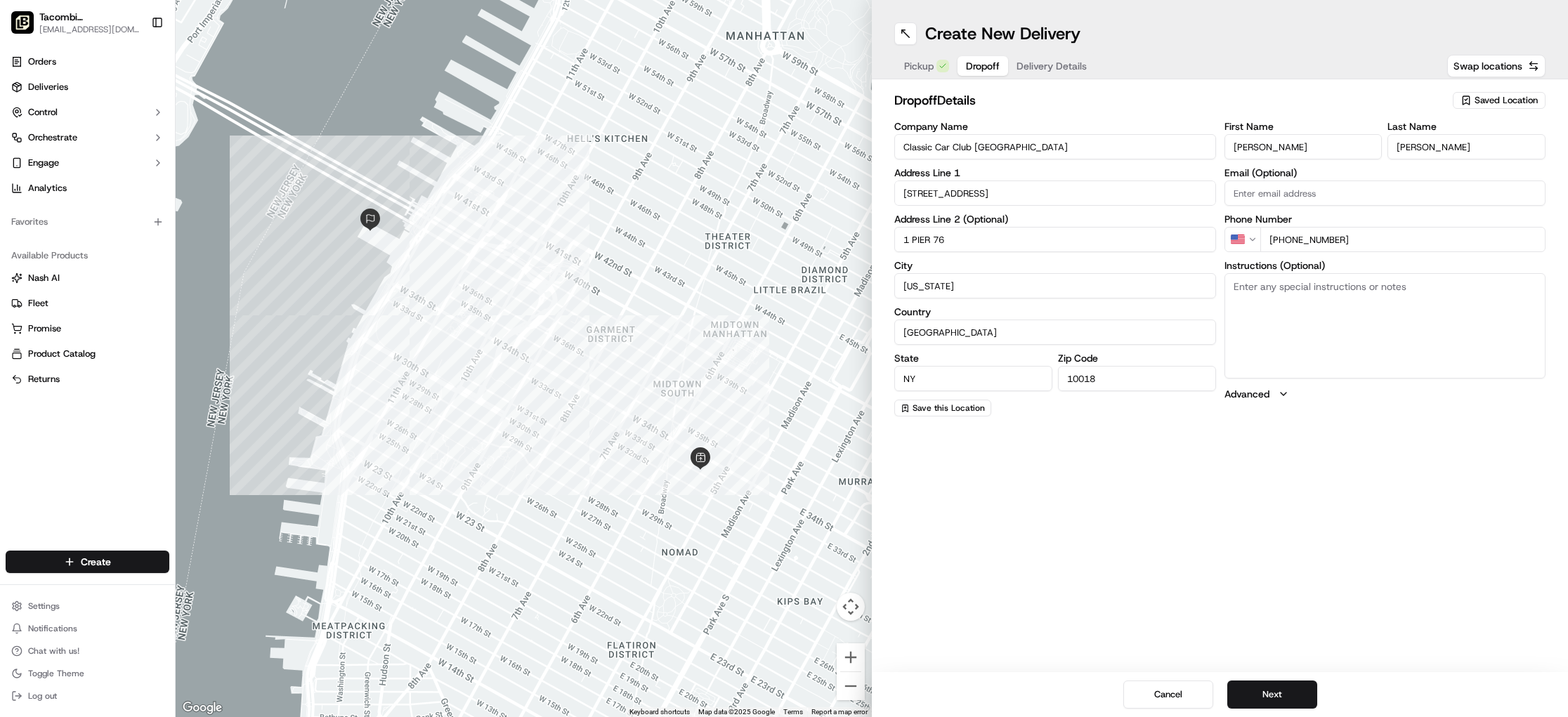
click at [1132, 432] on div "Create New Delivery Pickup Dropoff Delivery Details Swap locations dropoff Deta…" at bounding box center [1220, 358] width 696 height 717
click at [1293, 699] on button "Next" at bounding box center [1272, 694] width 90 height 28
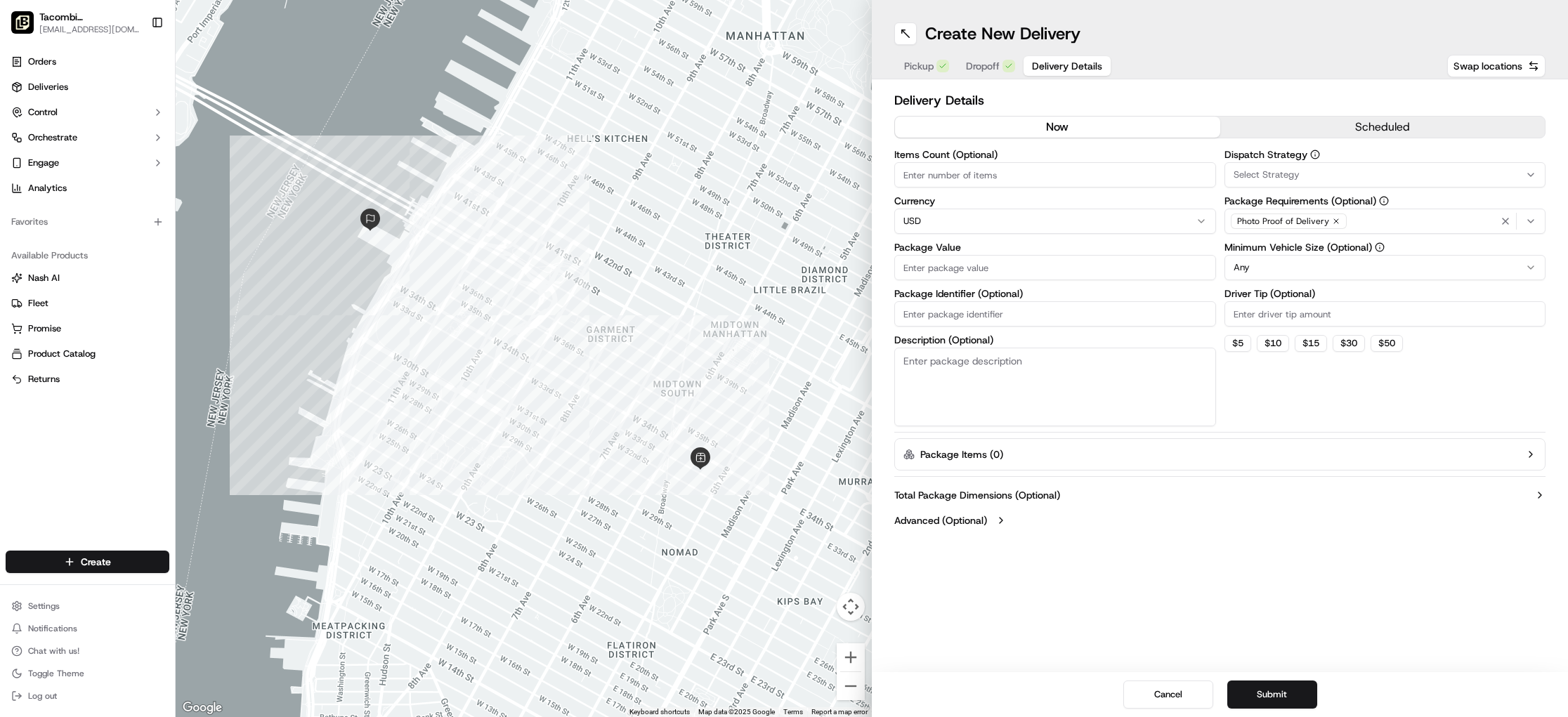
click at [977, 172] on input "Items Count (Optional)" at bounding box center [1055, 175] width 322 height 25
click at [952, 219] on html "Tacombi [GEOGRAPHIC_DATA] [EMAIL_ADDRESS][DOMAIN_NAME] Toggle Sidebar Orders De…" at bounding box center [784, 358] width 1568 height 717
click at [981, 196] on html "Tacombi [GEOGRAPHIC_DATA] [EMAIL_ADDRESS][DOMAIN_NAME] Toggle Sidebar Orders De…" at bounding box center [784, 358] width 1568 height 717
click at [996, 253] on div "Package Value" at bounding box center [1055, 261] width 322 height 38
click at [1000, 256] on input "Package Value" at bounding box center [1055, 267] width 322 height 25
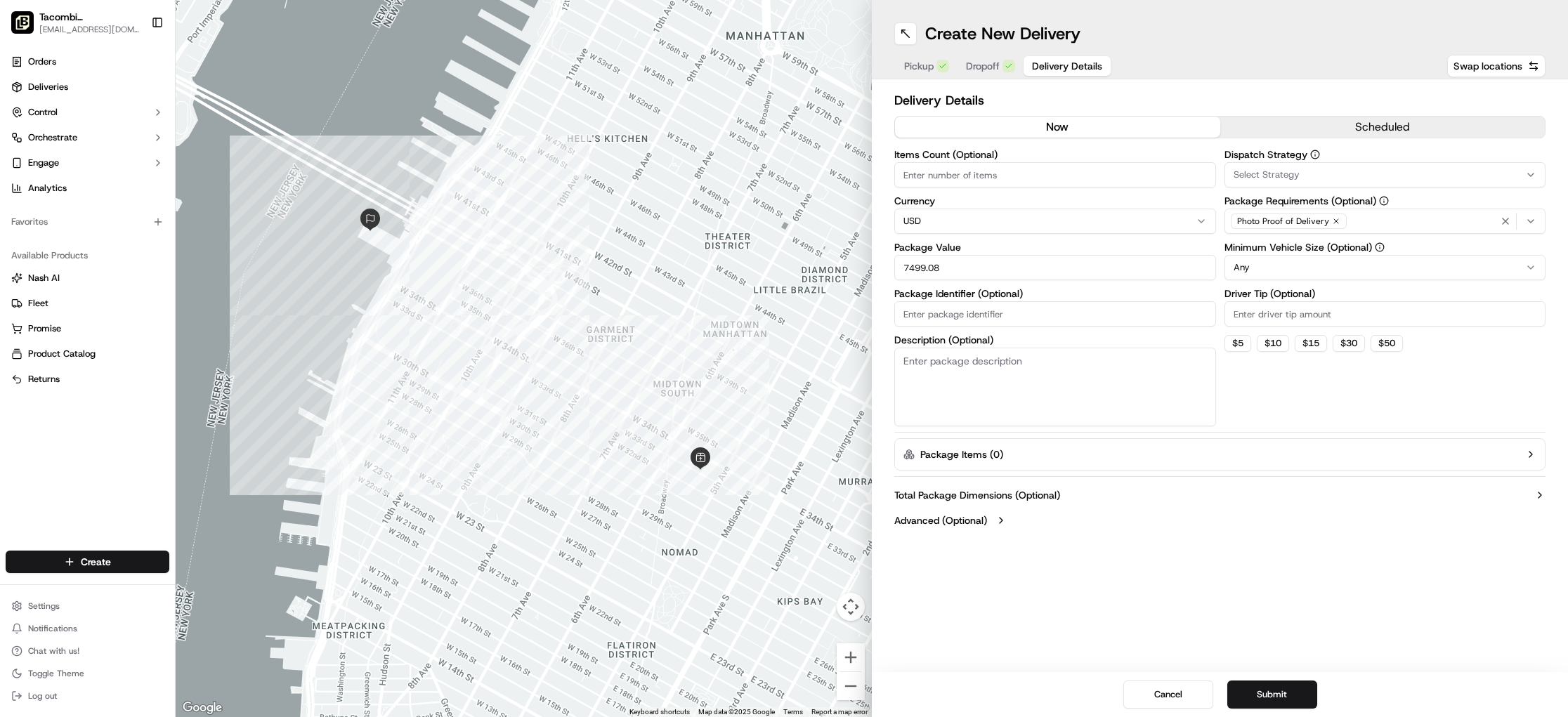
type input "7499.08"
click at [1004, 303] on input "Package Identifier (Optional)" at bounding box center [1055, 313] width 322 height 25
click at [974, 351] on textarea "Description (Optional)" at bounding box center [1055, 387] width 322 height 79
click at [1260, 171] on span "Select Strategy" at bounding box center [1266, 175] width 66 height 13
click at [1272, 237] on div "None" at bounding box center [1325, 231] width 201 height 21
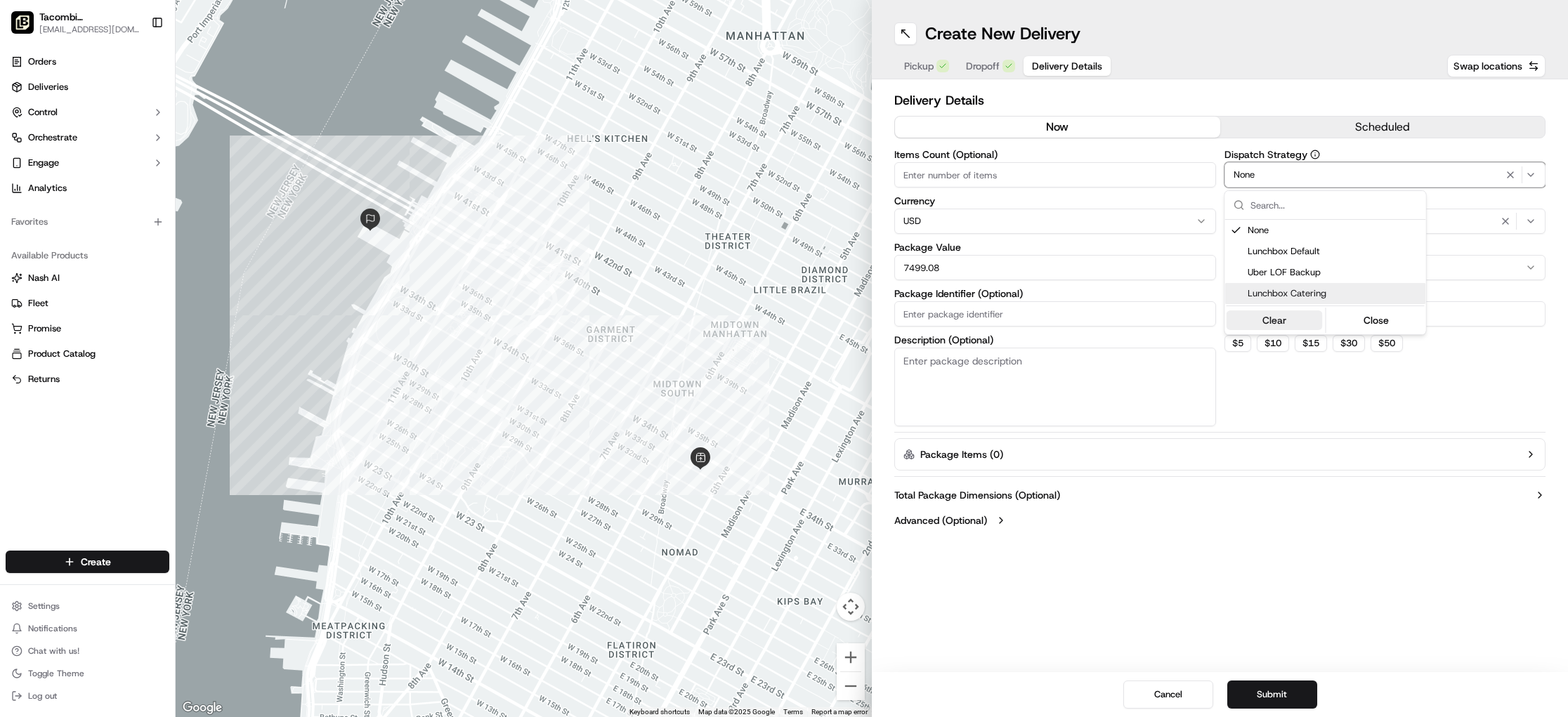
click at [1289, 329] on button "Clear" at bounding box center [1274, 320] width 96 height 20
click at [1277, 231] on span "None" at bounding box center [1334, 230] width 173 height 13
click at [1462, 193] on html "Tacombi [GEOGRAPHIC_DATA] [EMAIL_ADDRESS][DOMAIN_NAME] Toggle Sidebar Orders De…" at bounding box center [784, 358] width 1568 height 717
click at [1327, 260] on html "Tacombi [GEOGRAPHIC_DATA] [EMAIL_ADDRESS][DOMAIN_NAME] Toggle Sidebar Orders De…" at bounding box center [784, 358] width 1568 height 717
click at [1258, 316] on input "Driver Tip (Optional)" at bounding box center [1385, 313] width 322 height 25
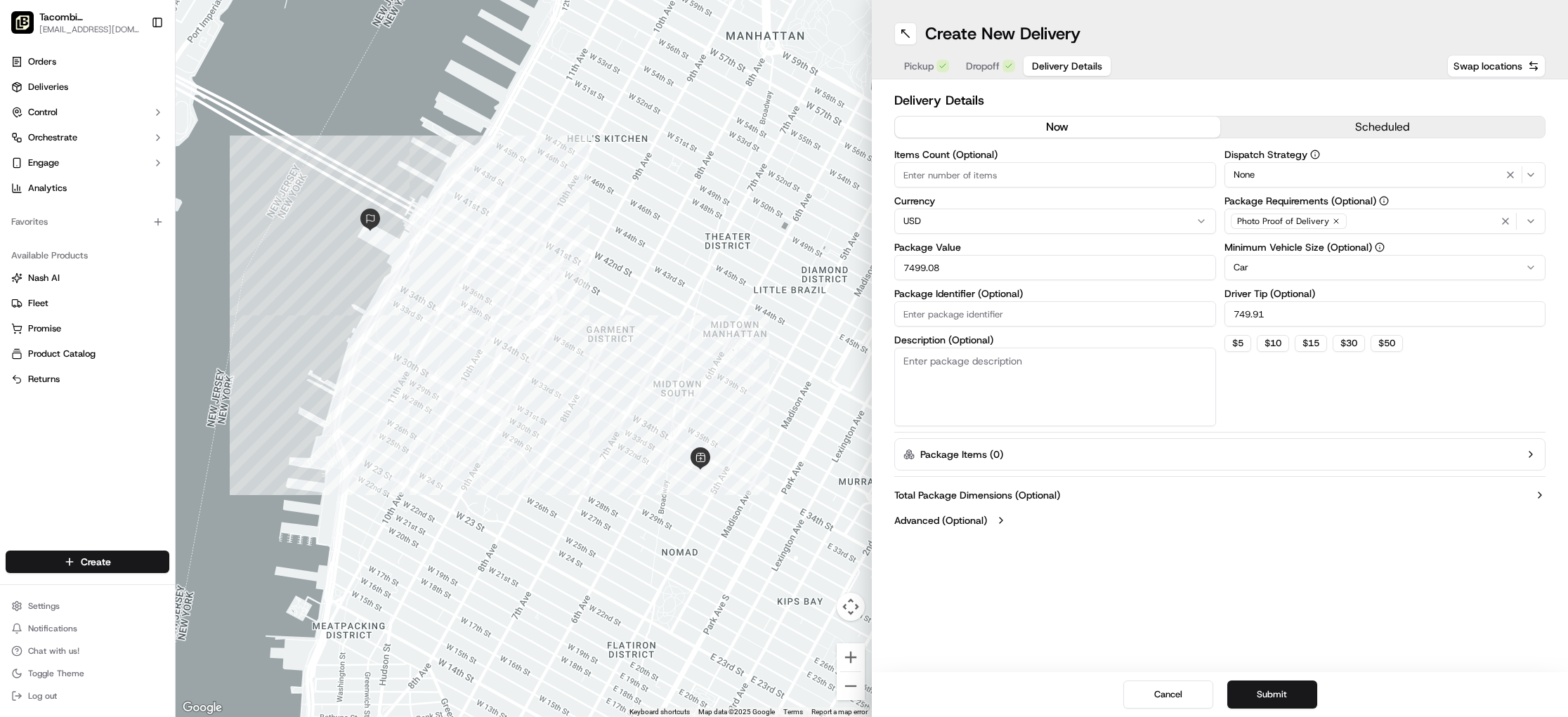
type input "749.91"
click at [1267, 385] on div "Dispatch Strategy None Package Requirements (Optional) Photo Proof of Delivery …" at bounding box center [1385, 288] width 322 height 277
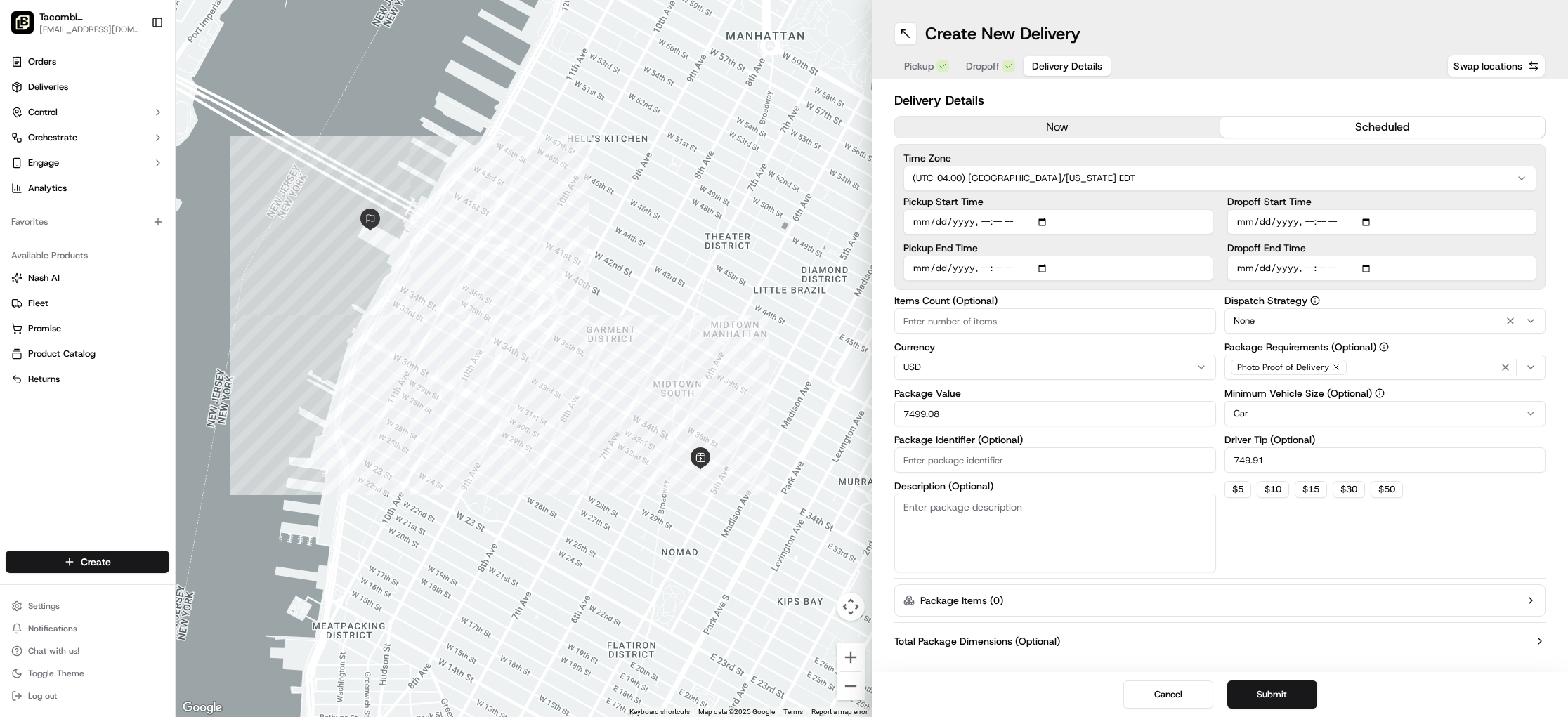
click at [1252, 121] on button "scheduled" at bounding box center [1383, 127] width 326 height 21
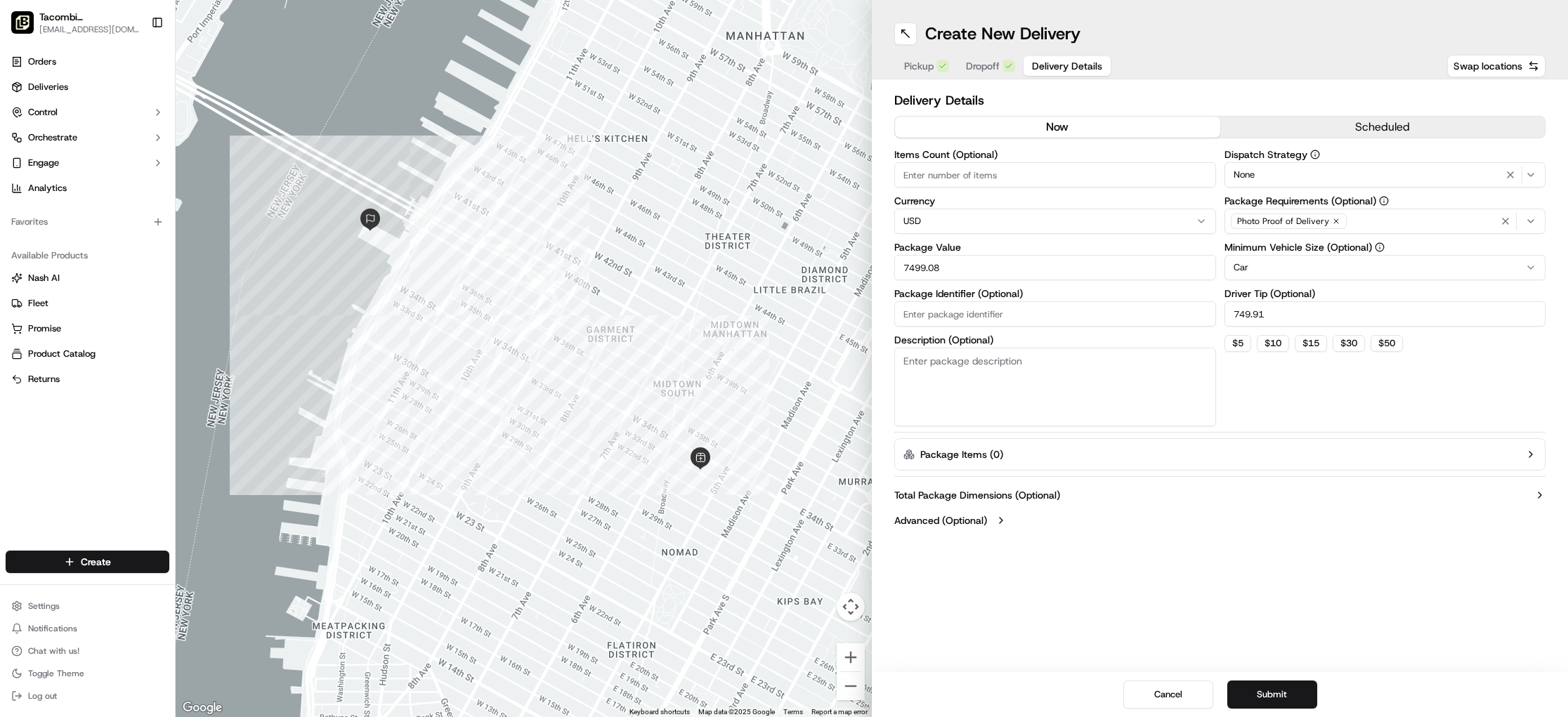
click at [1015, 121] on button "now" at bounding box center [1057, 127] width 326 height 21
drag, startPoint x: 1294, startPoint y: 127, endPoint x: 1260, endPoint y: 142, distance: 37.2
click at [1292, 127] on button "scheduled" at bounding box center [1383, 127] width 326 height 21
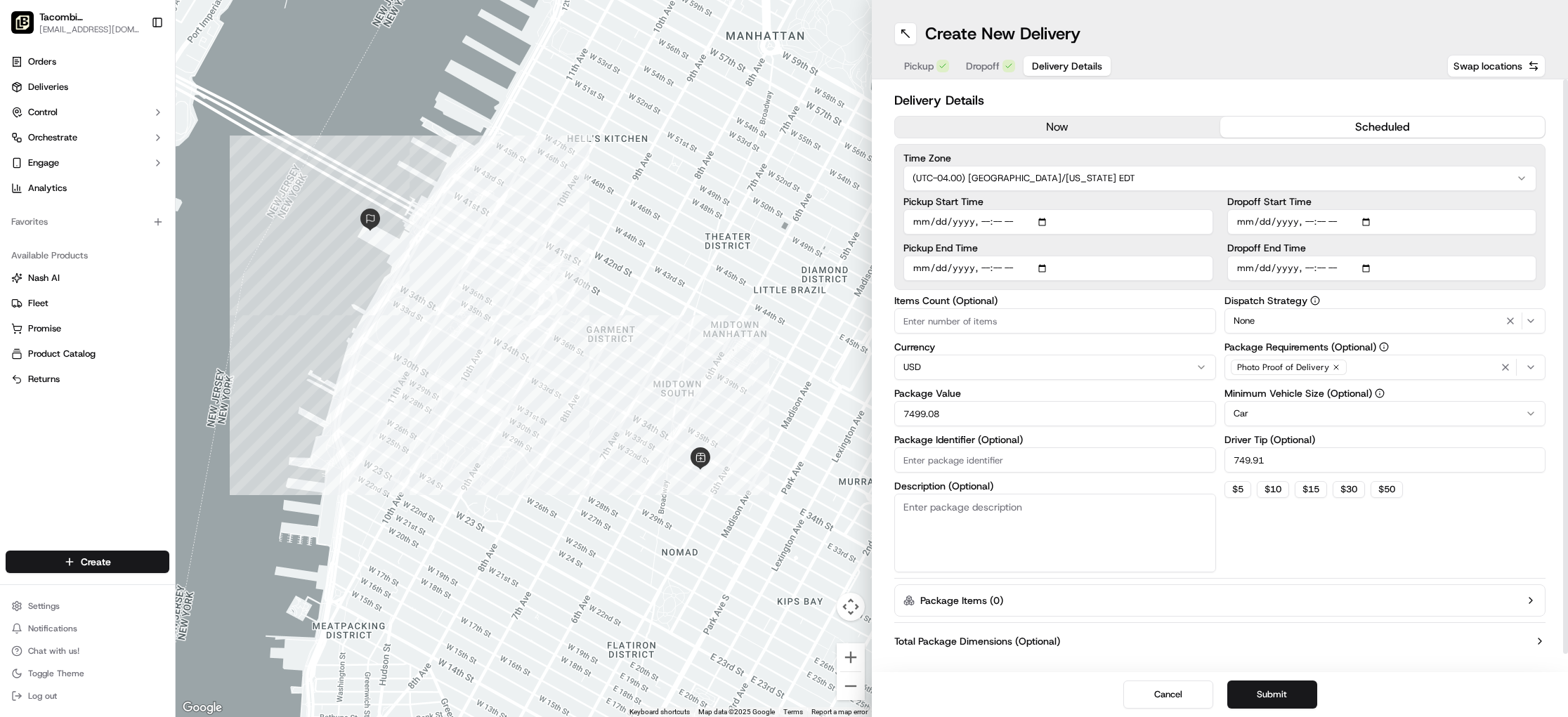
click at [1015, 171] on html "Tacombi [GEOGRAPHIC_DATA] [EMAIL_ADDRESS][DOMAIN_NAME] Toggle Sidebar Orders De…" at bounding box center [784, 358] width 1568 height 717
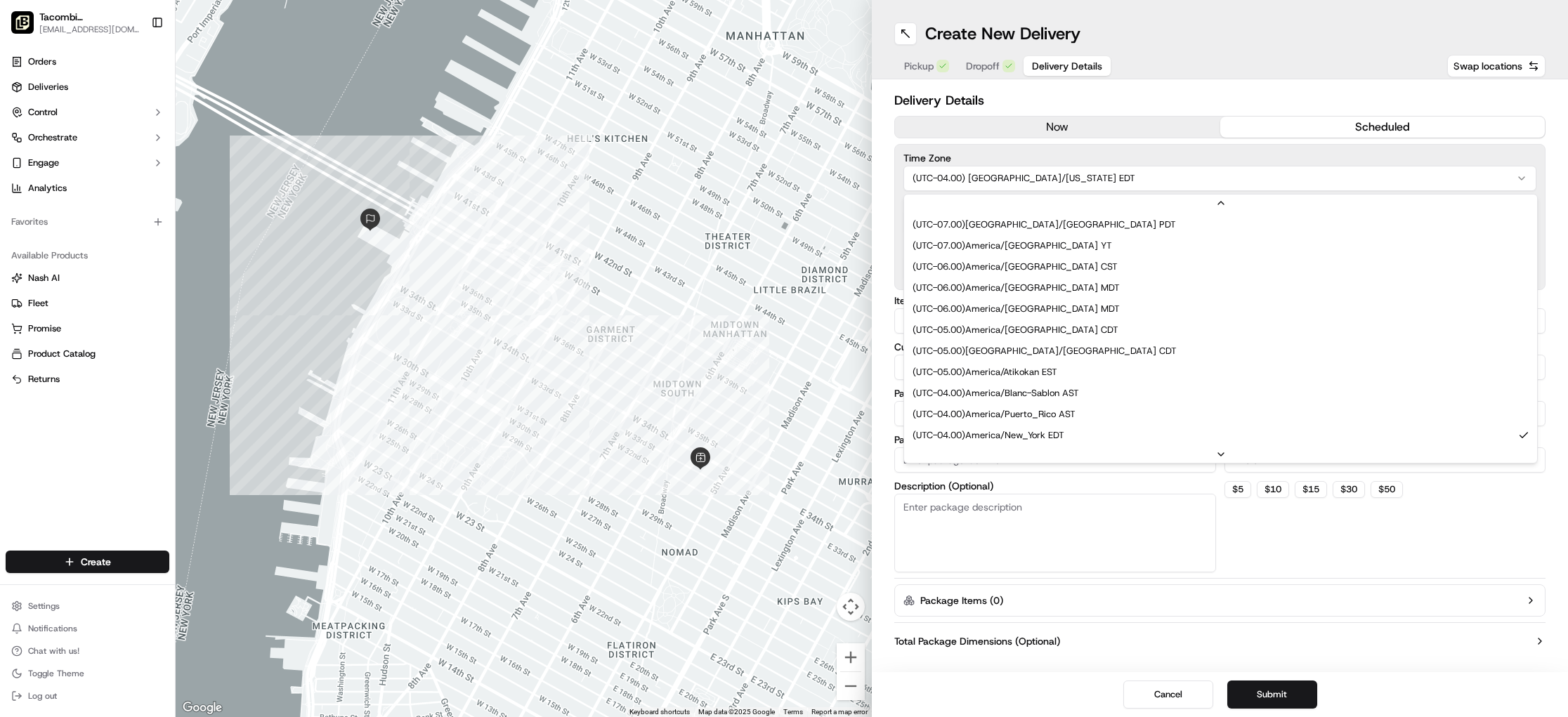
scroll to position [63, 0]
click at [1034, 123] on html "Tacombi [GEOGRAPHIC_DATA] [EMAIL_ADDRESS][DOMAIN_NAME] Toggle Sidebar Orders De…" at bounding box center [784, 358] width 1568 height 717
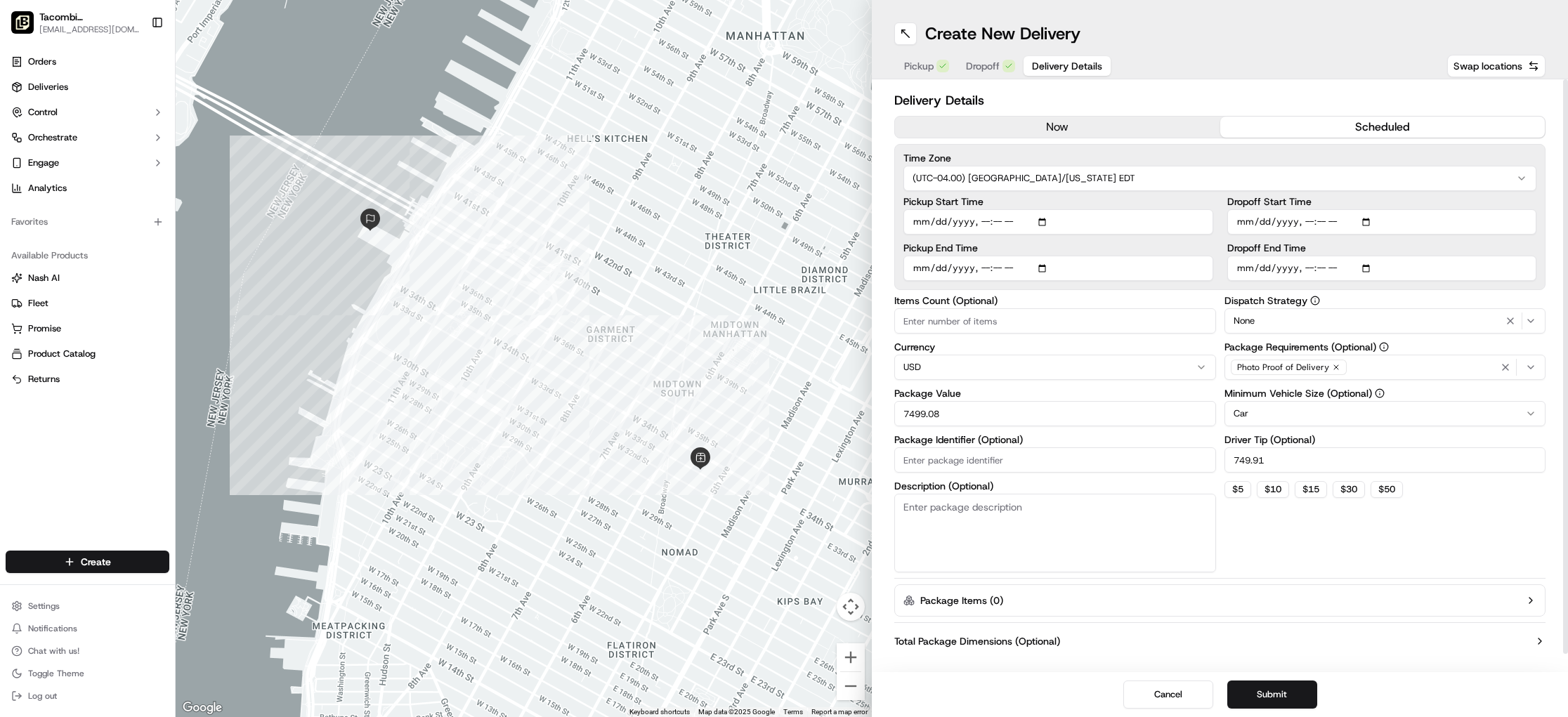
click at [1063, 134] on button "now" at bounding box center [1057, 127] width 326 height 21
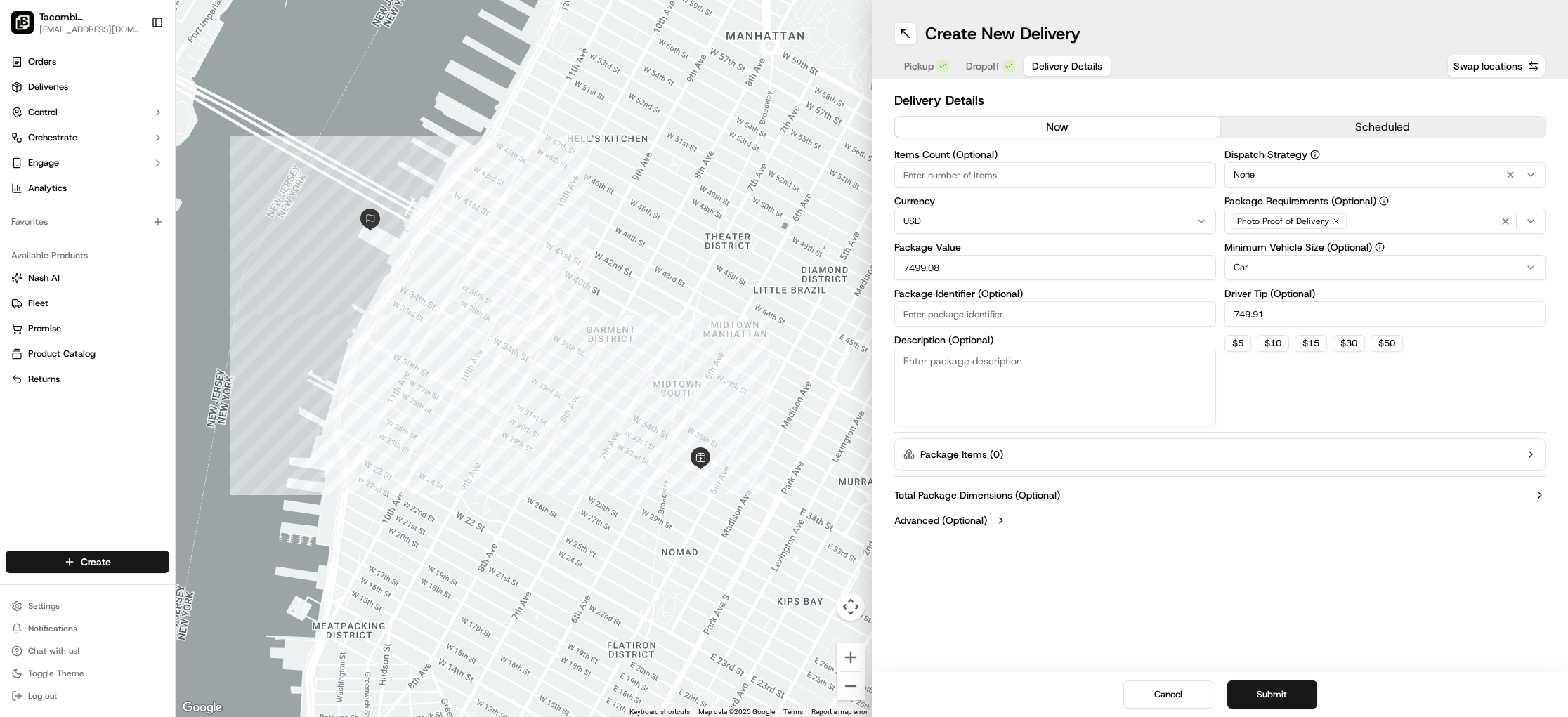
click at [1253, 118] on button "scheduled" at bounding box center [1383, 127] width 326 height 21
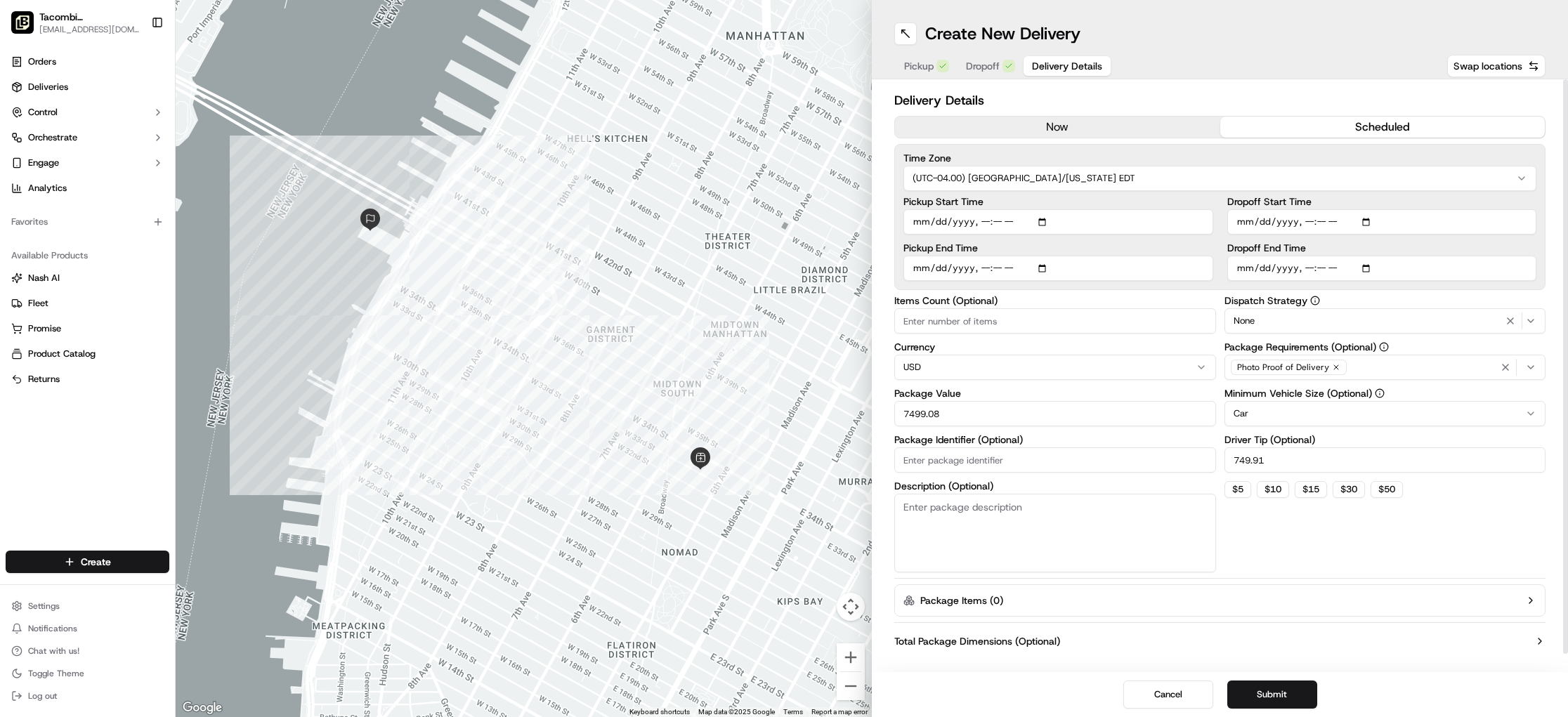
drag, startPoint x: 1018, startPoint y: 235, endPoint x: 1011, endPoint y: 234, distance: 7.1
click at [1018, 235] on div "Pickup Start Time Pickup End Time" at bounding box center [1058, 238] width 310 height 84
click at [1000, 233] on input "Pickup Start Time" at bounding box center [1058, 222] width 310 height 25
click at [927, 221] on input "Pickup Start Time" at bounding box center [1058, 222] width 310 height 25
click at [1050, 219] on input "Pickup Start Time" at bounding box center [1058, 222] width 310 height 25
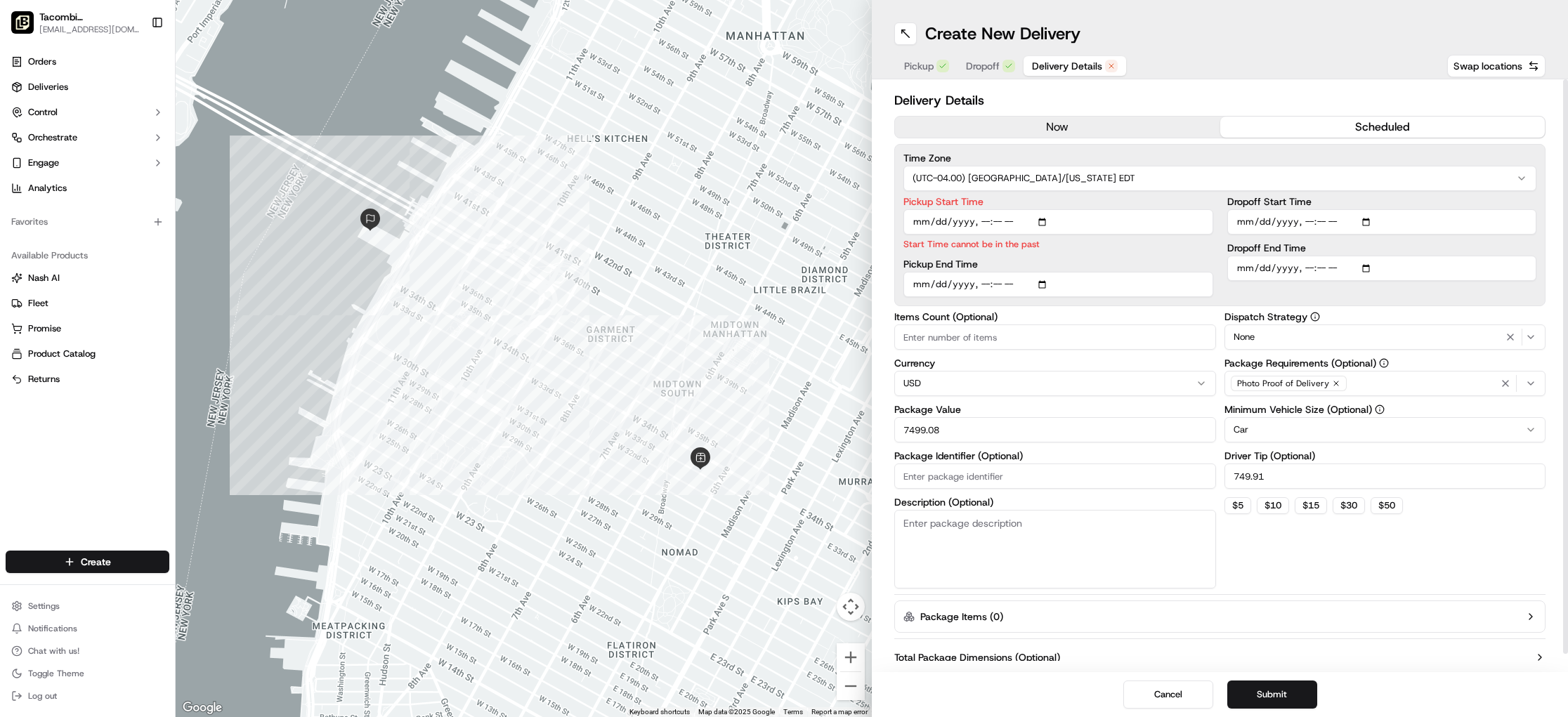
click at [1186, 245] on div "Pickup Start Time Start Time cannot be in the past Pickup End Time" at bounding box center [1058, 247] width 310 height 100
click at [1043, 222] on input "Pickup Start Time" at bounding box center [1058, 222] width 310 height 25
type input "[DATE]T11:20"
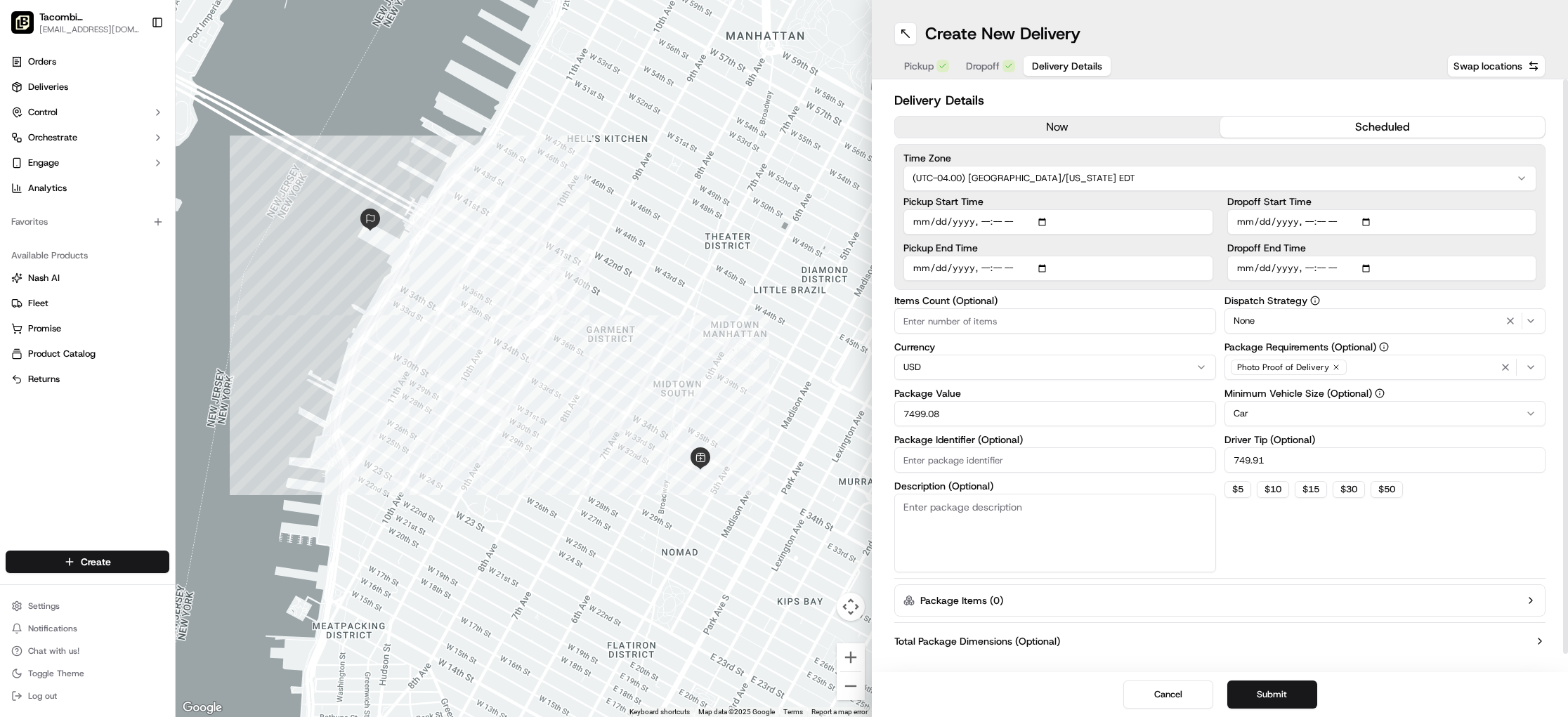
click at [927, 268] on input "Pickup End Time" at bounding box center [1058, 268] width 310 height 25
click at [1048, 267] on input "Pickup End Time" at bounding box center [1058, 268] width 310 height 25
click at [1048, 268] on input "Pickup End Time" at bounding box center [1058, 268] width 310 height 25
type input "[DATE]T11:30"
click at [1187, 289] on div "Delivery Details now scheduled Time Zone (UTC-04.00) [GEOGRAPHIC_DATA]/[US_STAT…" at bounding box center [1220, 385] width 651 height 589
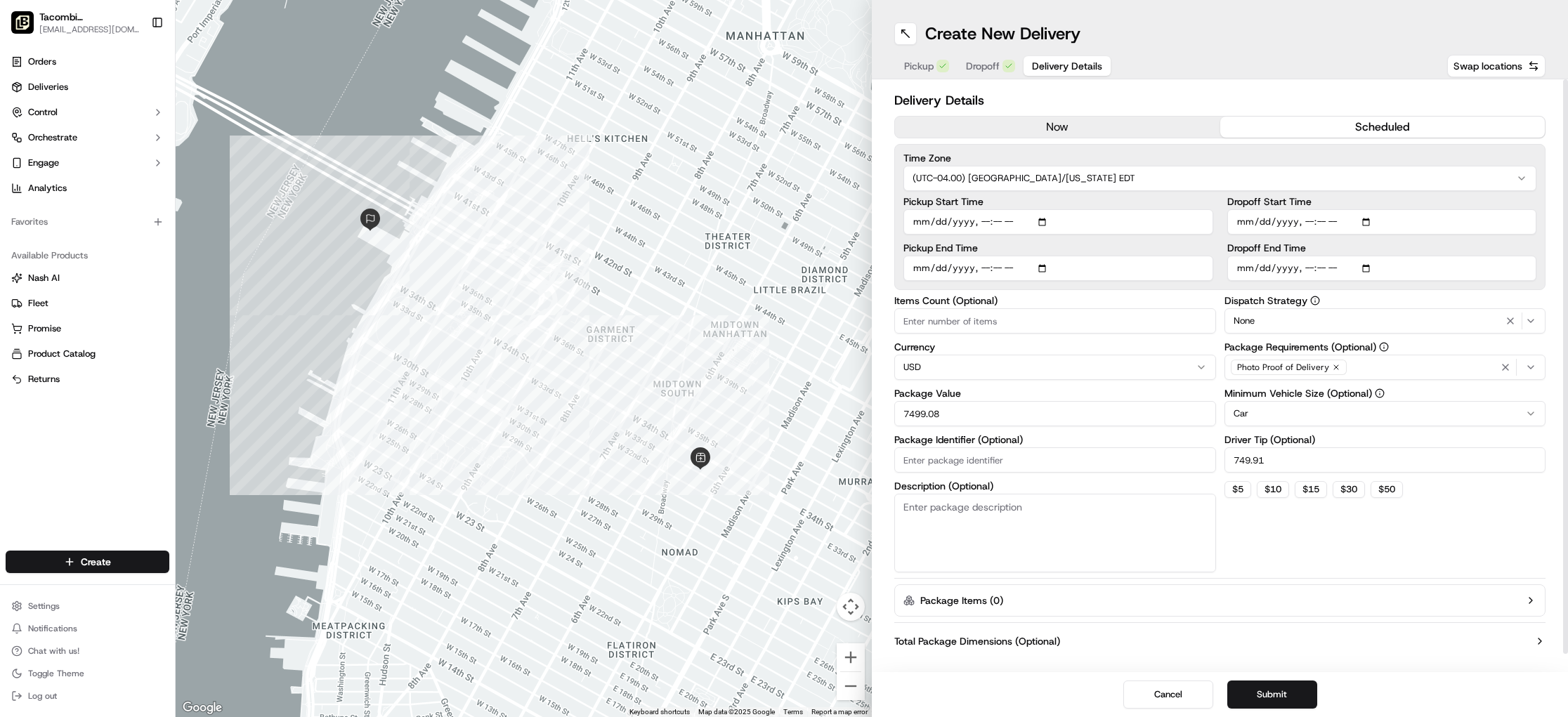
click at [1275, 224] on input "Dropoff Start Time" at bounding box center [1382, 222] width 310 height 25
click at [1248, 223] on input "Dropoff Start Time" at bounding box center [1382, 222] width 310 height 25
click at [1366, 221] on input "Dropoff Start Time" at bounding box center [1382, 222] width 310 height 25
type input "[DATE]T12:00"
drag, startPoint x: 1518, startPoint y: 246, endPoint x: 1485, endPoint y: 251, distance: 33.4
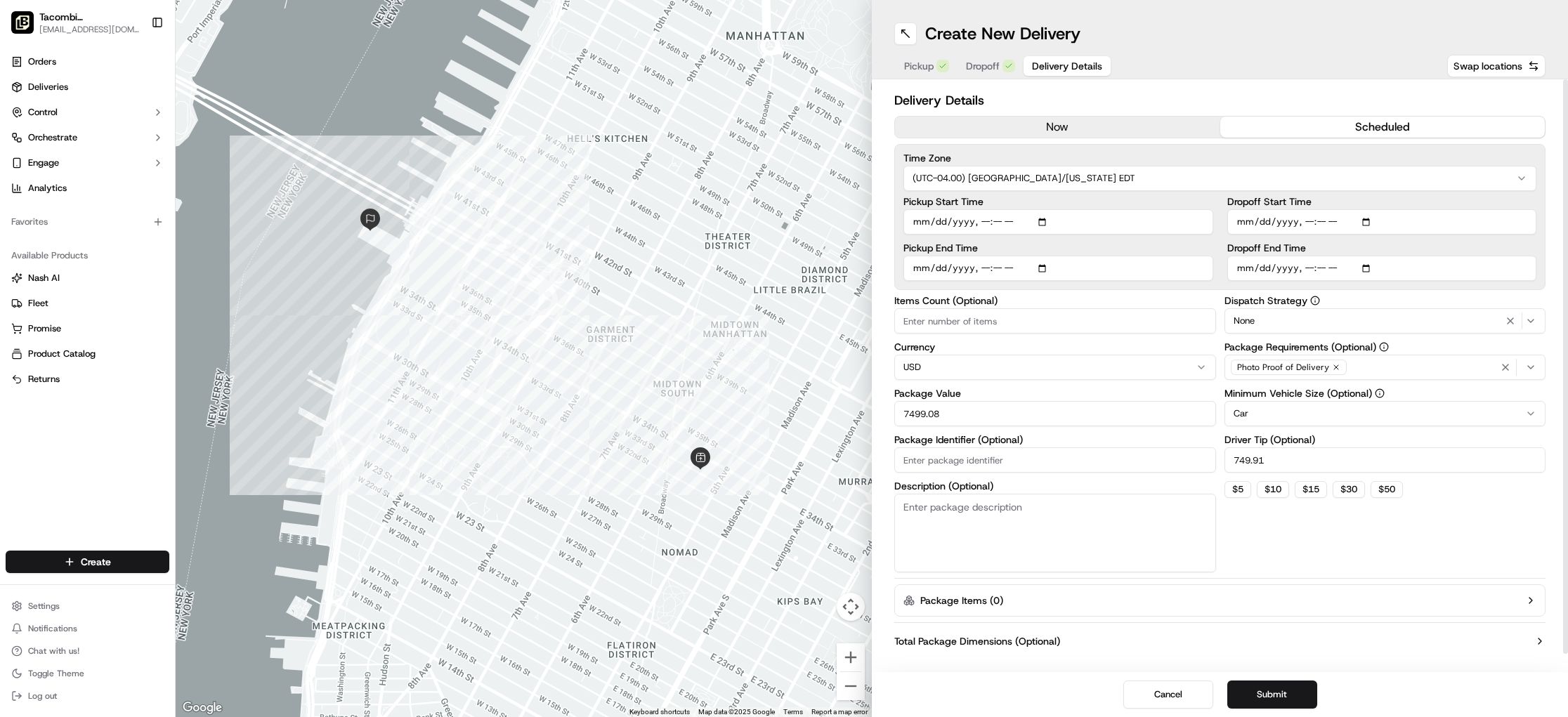
click at [1518, 246] on label "Dropoff End Time" at bounding box center [1382, 247] width 310 height 10
click at [1518, 256] on input "Dropoff End Time" at bounding box center [1382, 268] width 310 height 25
click at [1238, 269] on input "Dropoff End Time" at bounding box center [1382, 268] width 310 height 25
click at [1245, 269] on input "Dropoff End Time" at bounding box center [1382, 268] width 310 height 25
click at [1249, 269] on input "Dropoff End Time" at bounding box center [1382, 268] width 310 height 25
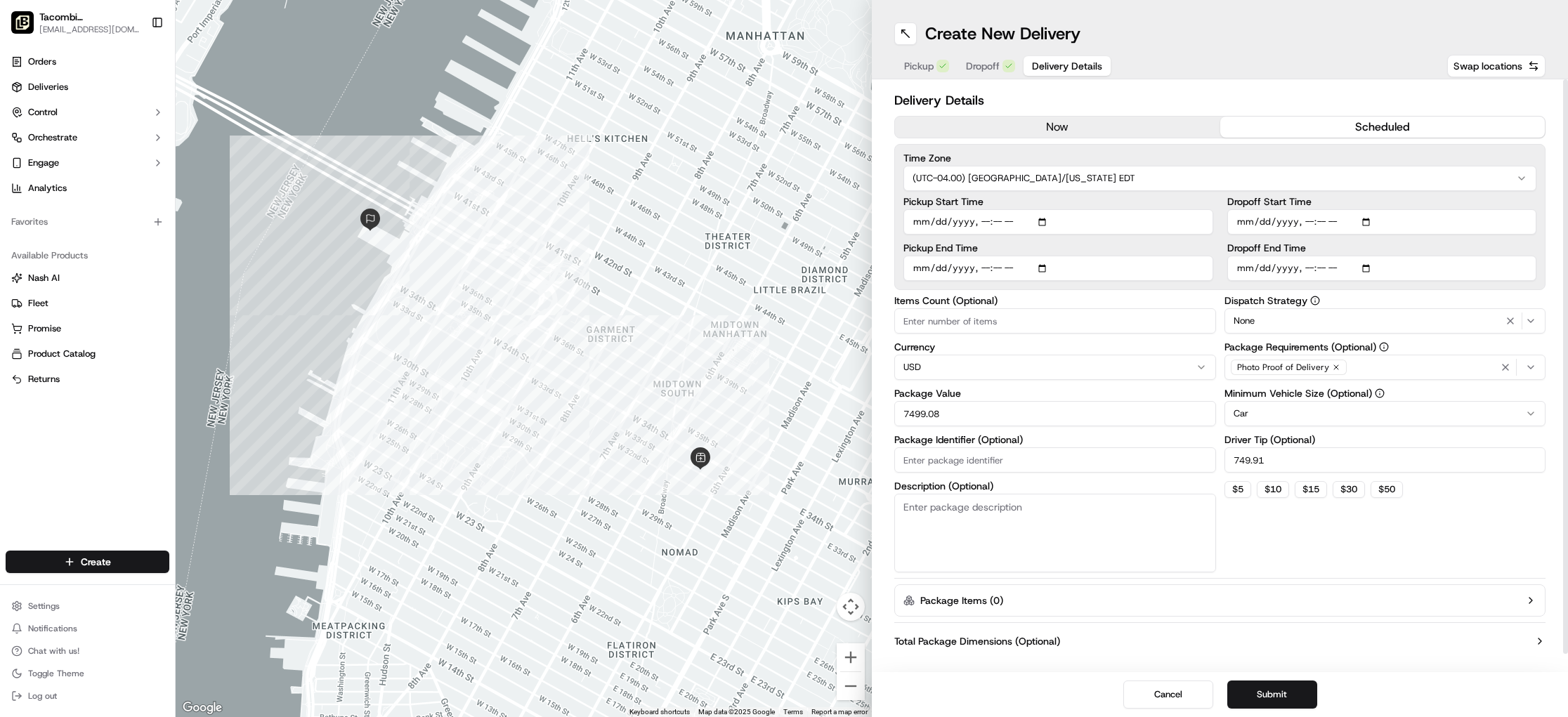
click at [1374, 266] on input "Dropoff End Time" at bounding box center [1382, 268] width 310 height 25
type input "[DATE]T12:15"
click at [1519, 288] on div "Time Zone (UTC-04.00) [GEOGRAPHIC_DATA]/[US_STATE] EDT Pickup Start Time Pickup…" at bounding box center [1220, 217] width 651 height 146
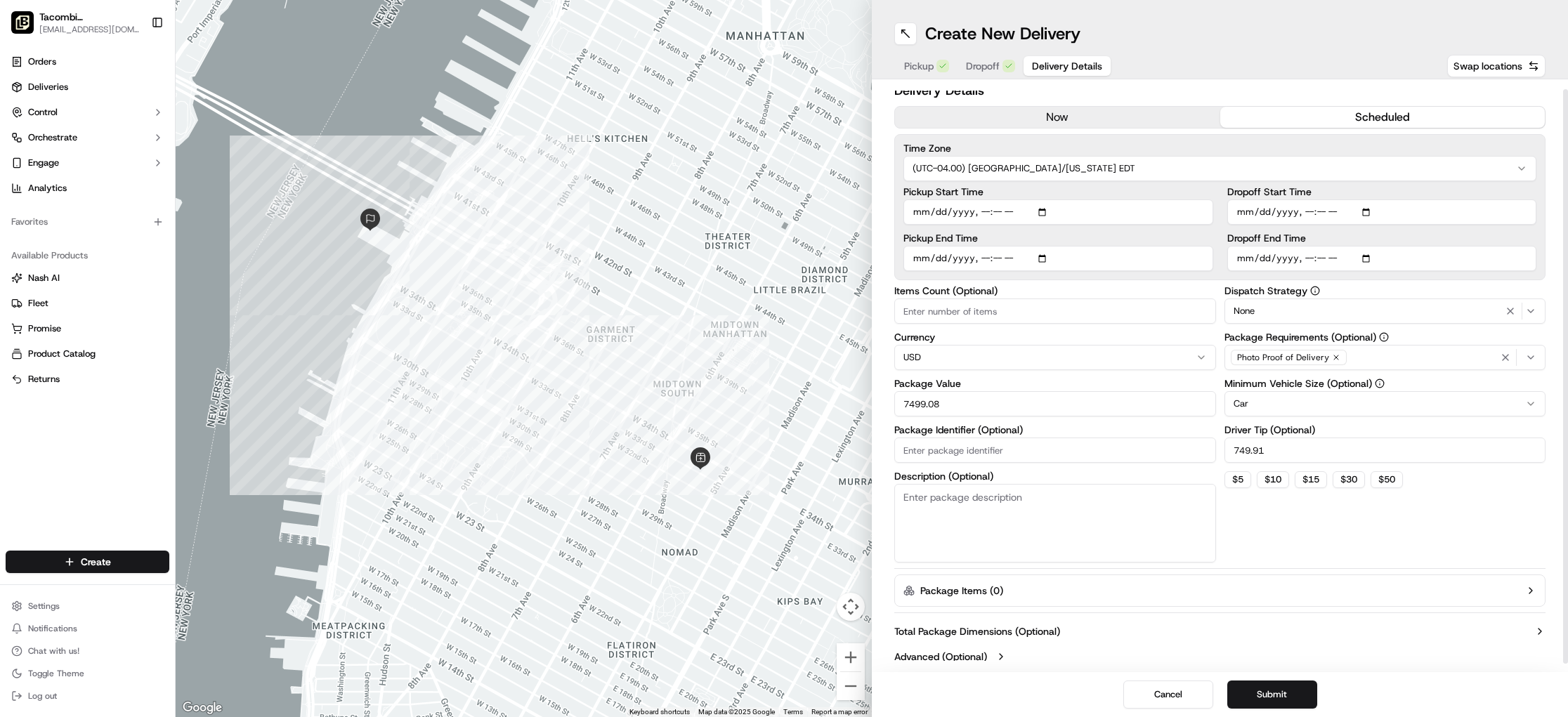
scroll to position [18, 0]
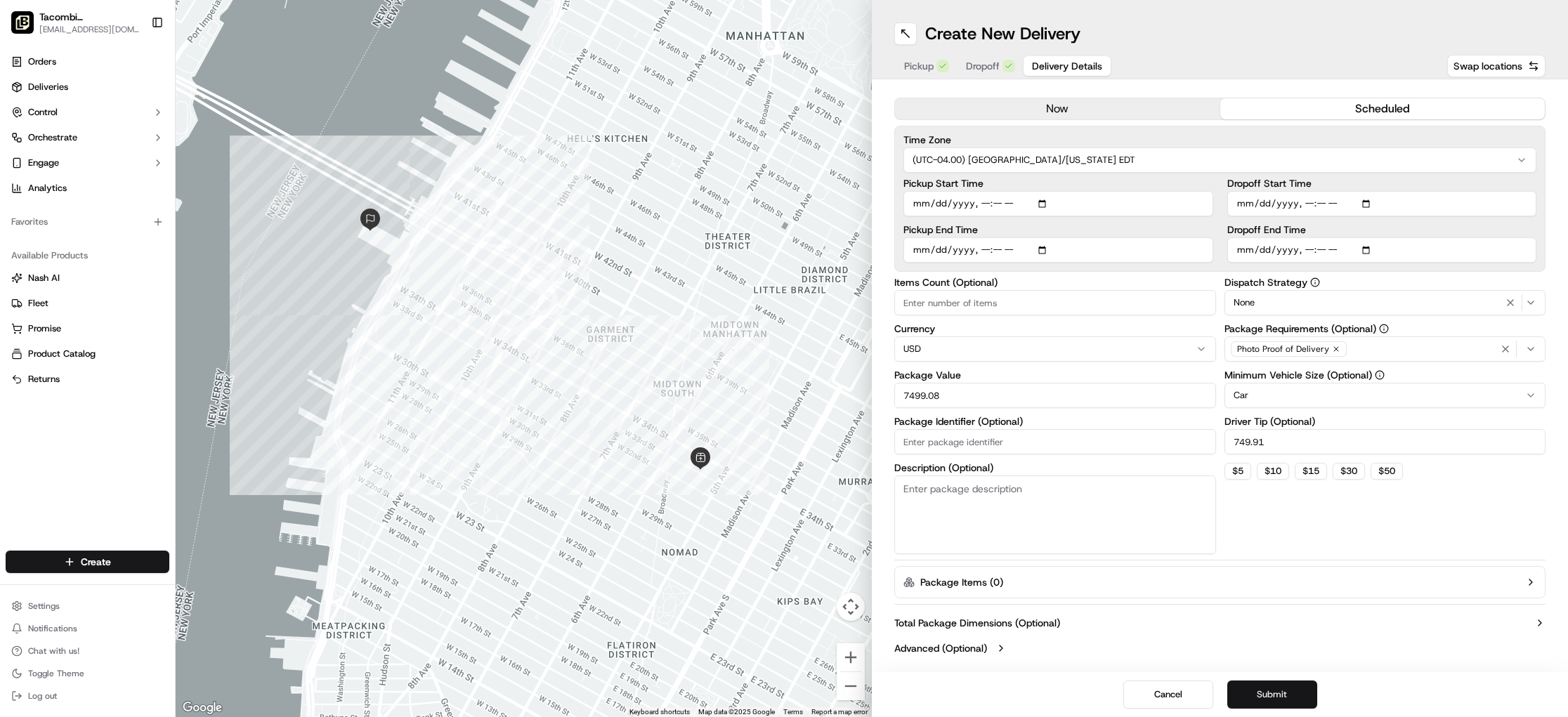
click at [1279, 696] on button "Submit" at bounding box center [1272, 694] width 90 height 28
